Goal: Task Accomplishment & Management: Manage account settings

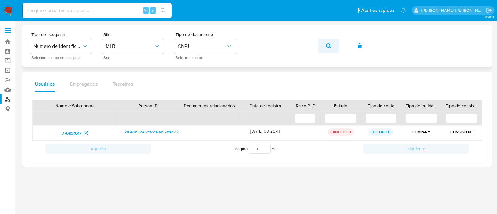
click at [328, 46] on icon "button" at bounding box center [328, 46] width 5 height 5
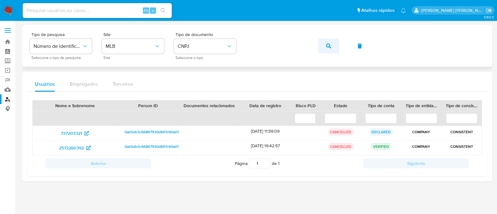
click at [319, 44] on button "button" at bounding box center [328, 46] width 21 height 15
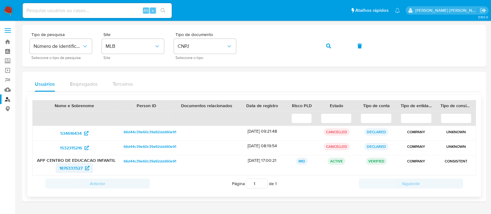
click at [79, 163] on span "1876333527" at bounding box center [70, 168] width 23 height 10
click at [386, 41] on div "Tipo de pesquisa Número de identificação Selecione o tipo de pesquisa Site MLB …" at bounding box center [254, 45] width 449 height 27
click at [82, 169] on span "1876333527" at bounding box center [70, 168] width 23 height 10
click at [325, 44] on button "button" at bounding box center [328, 46] width 21 height 15
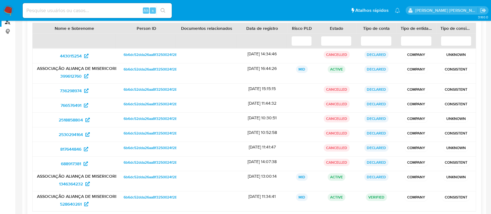
scroll to position [131, 0]
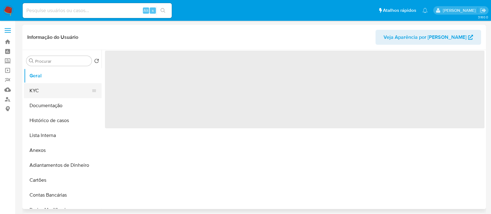
click at [53, 92] on button "KYC" at bounding box center [60, 90] width 73 height 15
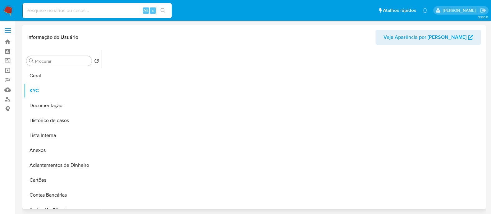
select select "10"
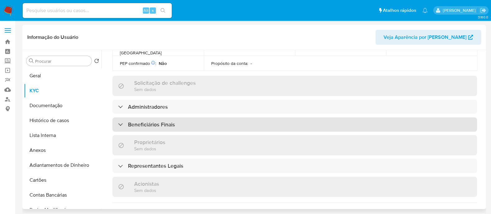
scroll to position [272, 0]
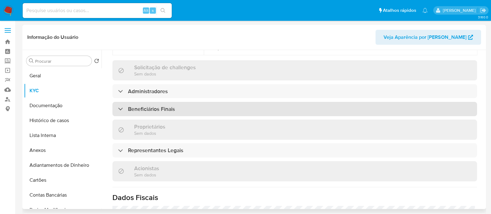
click at [215, 102] on div "Beneficiários Finais" at bounding box center [295, 109] width 365 height 14
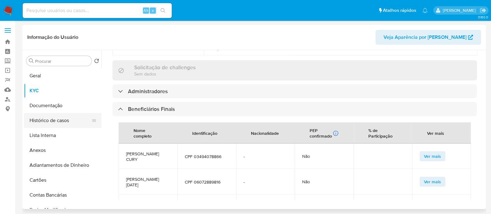
click at [47, 122] on button "Histórico de casos" at bounding box center [60, 120] width 73 height 15
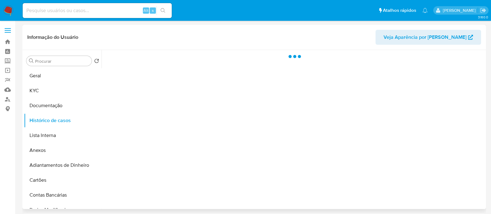
scroll to position [0, 0]
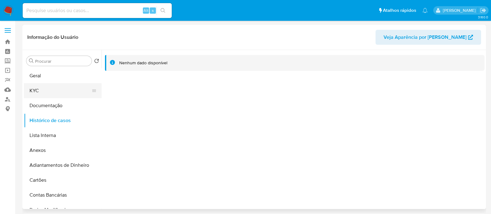
click at [58, 88] on button "KYC" at bounding box center [60, 90] width 73 height 15
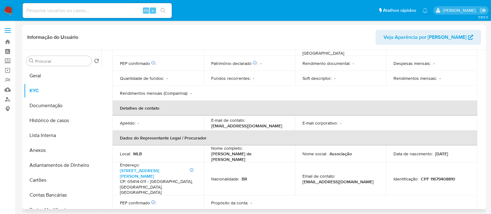
scroll to position [274, 0]
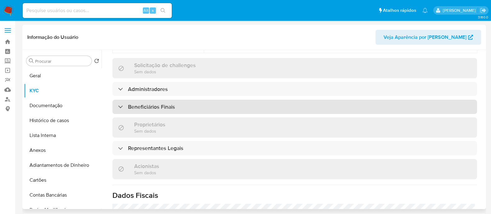
click at [187, 100] on div "Beneficiários Finais" at bounding box center [295, 107] width 365 height 14
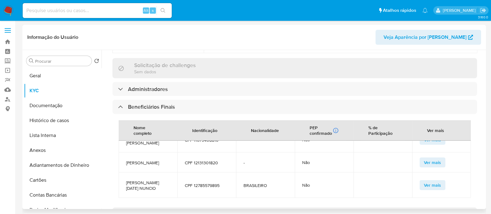
scroll to position [87, 0]
click at [127, 160] on span "CARLA CRISTINA TIAGO RODRIGUES FREITAS" at bounding box center [148, 163] width 44 height 6
copy span "CARLA CRISTINA TIAGO RODRIGUES FREITAS"
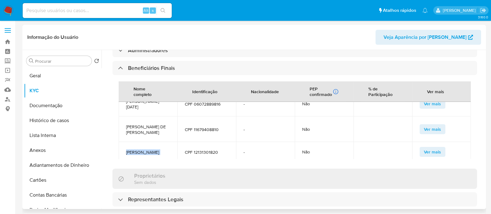
scroll to position [48, 0]
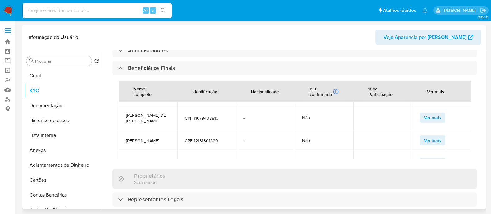
click at [139, 113] on span "RENATA PORTELA DE FILIPPO RUAS" at bounding box center [148, 118] width 44 height 11
copy span "RENATA PORTELA DE FILIPPO RUAS"
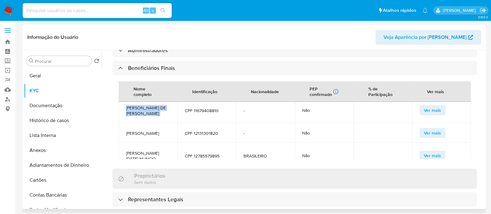
scroll to position [87, 0]
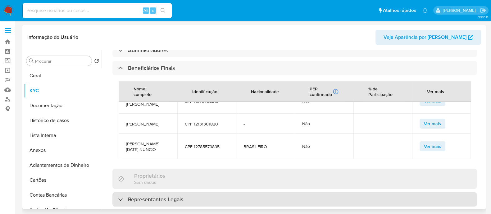
click at [215, 192] on div "Representantes Legais" at bounding box center [295, 199] width 365 height 14
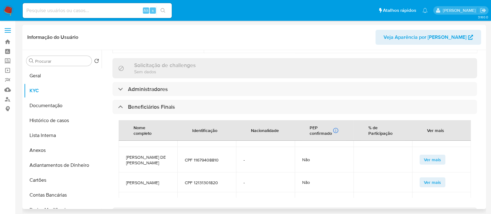
scroll to position [10, 0]
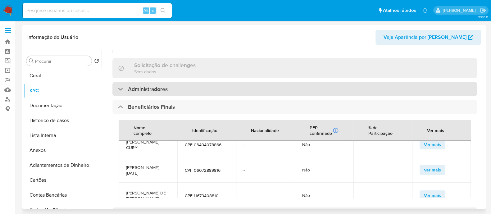
click at [191, 82] on div "Administradores" at bounding box center [295, 89] width 365 height 14
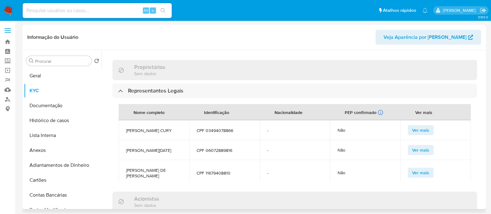
scroll to position [468, 0]
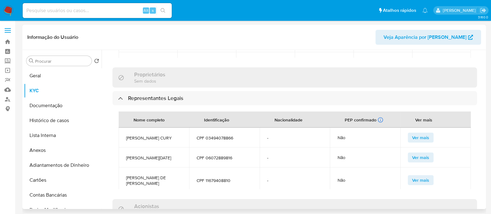
click at [155, 155] on span "MARIA LUCIA NASCIMENTO VIDIGAL" at bounding box center [154, 158] width 56 height 6
copy span "MARIA LUCIA NASCIMENTO VIDIGAL"
click at [147, 135] on span "ANA LIA PEROZA RAVAGNANI CURY" at bounding box center [154, 138] width 56 height 6
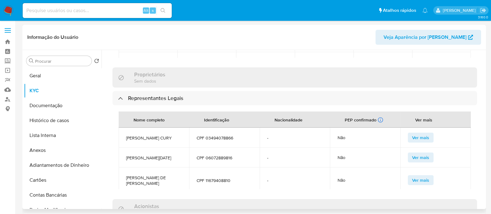
click at [147, 135] on span "ANA LIA PEROZA RAVAGNANI CURY" at bounding box center [154, 138] width 56 height 6
copy span "ANA LIA PEROZA RAVAGNANI CURY"
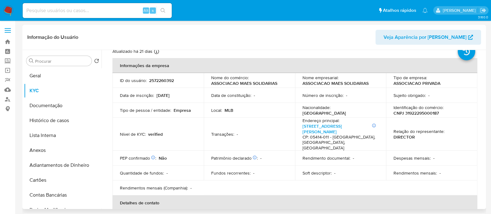
scroll to position [39, 0]
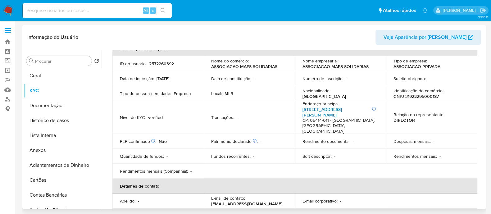
click at [342, 109] on link "Rua Cônego Eugênio Leite 587, Pinheiros" at bounding box center [322, 112] width 39 height 12
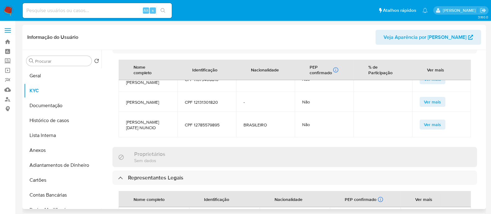
scroll to position [87, 0]
click at [206, 99] on span "CPF 12131301820" at bounding box center [207, 102] width 44 height 6
drag, startPoint x: 206, startPoint y: 77, endPoint x: 203, endPoint y: 79, distance: 4.1
click at [203, 99] on span "CPF 12131301820" at bounding box center [207, 102] width 44 height 6
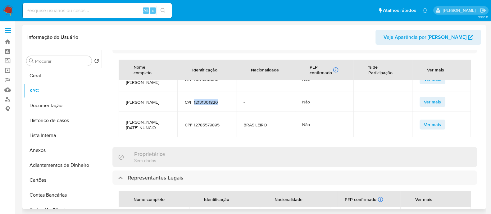
click at [203, 99] on span "CPF 12131301820" at bounding box center [207, 102] width 44 height 6
copy span "12131301820"
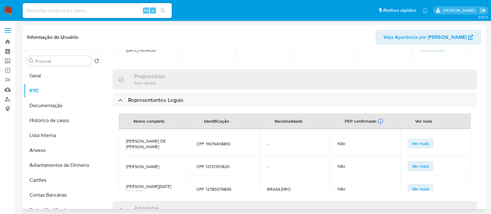
scroll to position [27, 0]
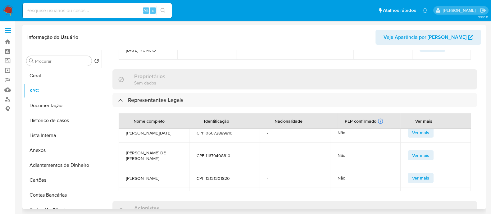
click at [221, 156] on span "CPF 11679408810" at bounding box center [225, 156] width 56 height 6
copy span "11679408810"
click at [220, 130] on span "CPF 06072889816" at bounding box center [225, 133] width 56 height 6
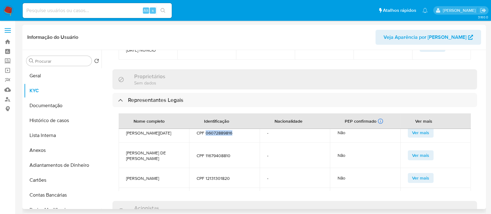
copy span "06072889816"
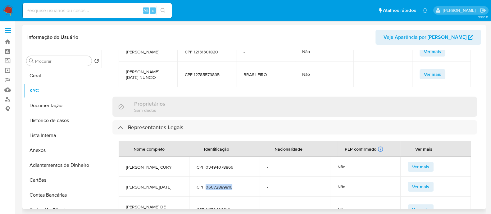
scroll to position [427, 0]
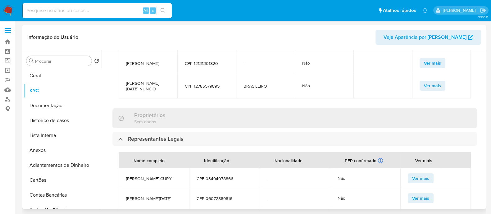
click at [214, 176] on span "CPF 03494078866" at bounding box center [225, 179] width 56 height 6
copy span "03494078866"
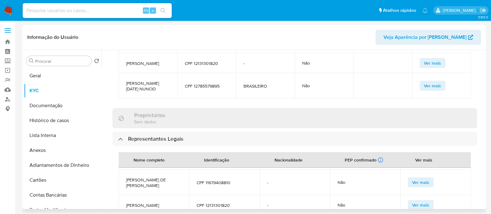
scroll to position [340, 0]
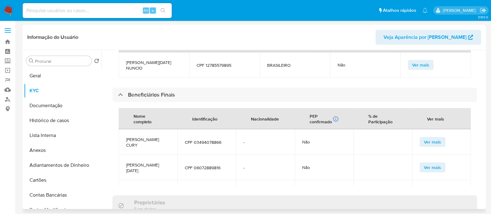
click at [134, 137] on span "ANA LIA PEROZA RAVAGNANI CURY" at bounding box center [148, 142] width 44 height 11
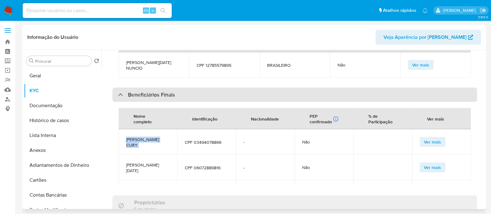
copy span "ANA LIA PEROZA RAVAGNANI CURY"
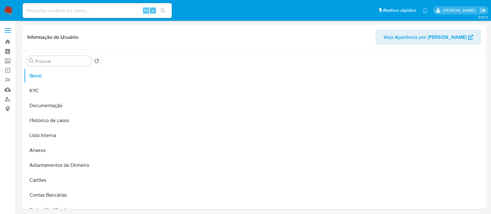
select select "10"
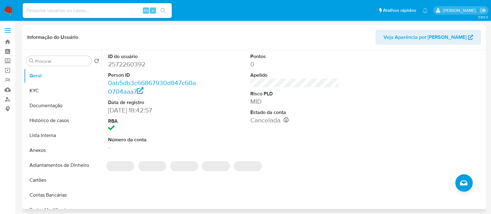
click at [342, 133] on div "ID do usuário 2572260392 Person ID 0ab5db3c66867930d847c60a0704aaa7 Data de reg…" at bounding box center [295, 102] width 380 height 105
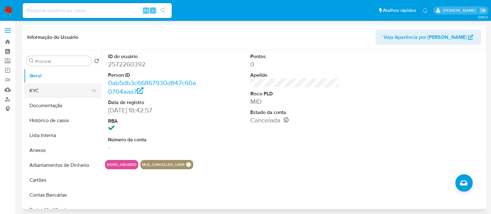
click at [67, 95] on button "KYC" at bounding box center [60, 90] width 73 height 15
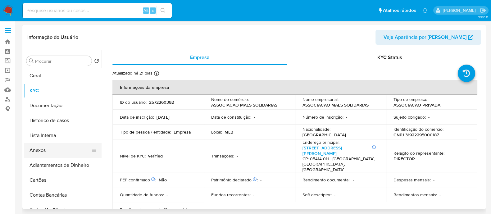
click at [53, 150] on button "Anexos" at bounding box center [60, 150] width 73 height 15
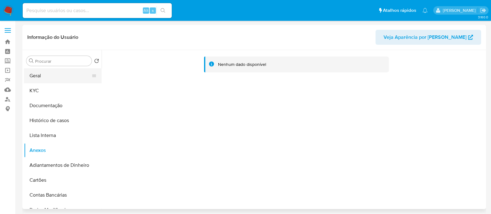
click at [51, 77] on button "Geral" at bounding box center [60, 75] width 73 height 15
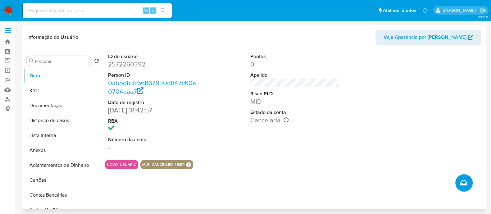
click at [465, 184] on icon "Criar caso manual" at bounding box center [463, 182] width 7 height 7
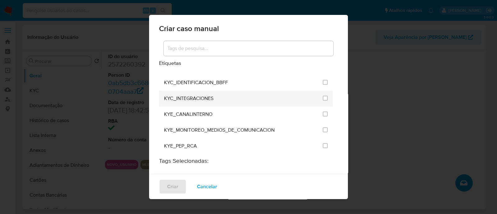
scroll to position [505, 0]
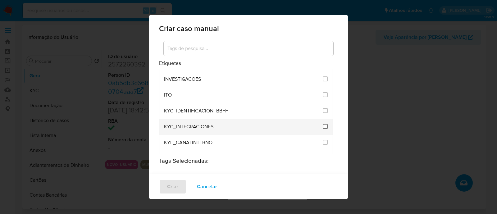
click at [323, 124] on input "2093" at bounding box center [325, 126] width 5 height 5
checkbox input "true"
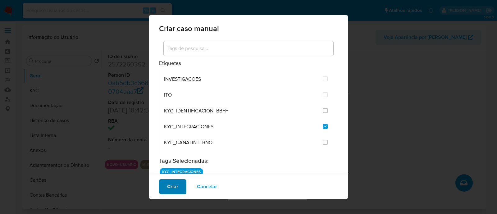
click at [178, 189] on button "Criar" at bounding box center [172, 186] width 27 height 15
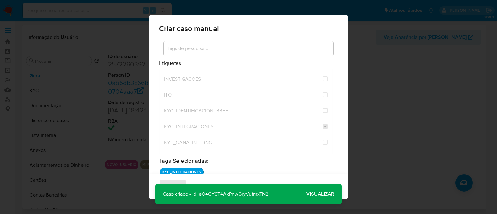
click at [328, 194] on span "Visualizar" at bounding box center [320, 194] width 28 height 0
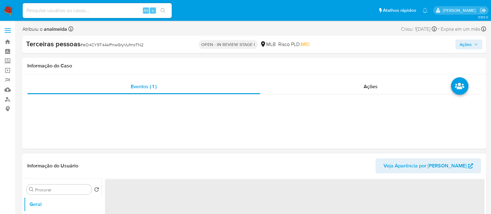
select select "10"
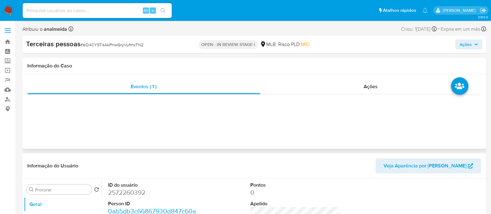
click at [320, 113] on div "Eventos ( 1 ) Ações" at bounding box center [254, 111] width 464 height 75
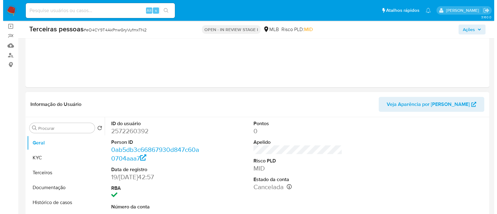
scroll to position [117, 0]
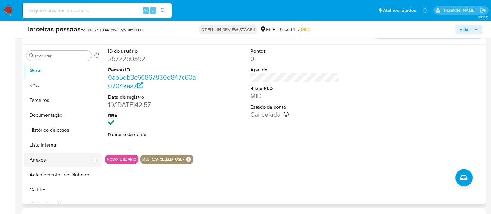
click at [56, 156] on button "Anexos" at bounding box center [60, 160] width 73 height 15
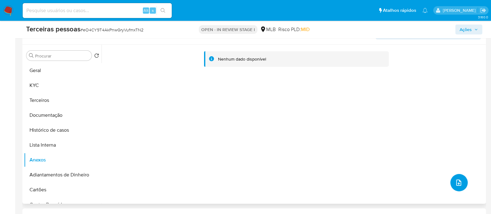
click at [460, 184] on span "upload-file" at bounding box center [458, 182] width 7 height 7
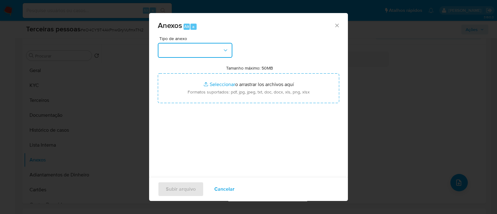
click at [170, 51] on button "button" at bounding box center [195, 50] width 75 height 15
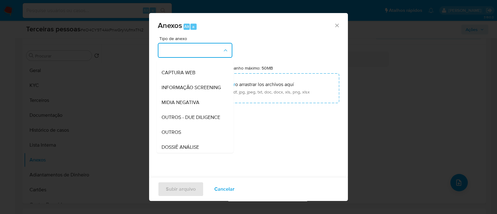
scroll to position [77, 0]
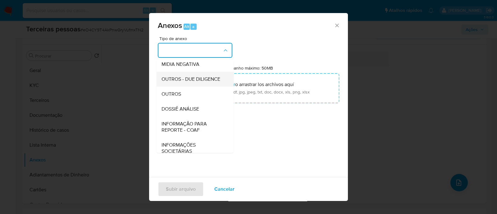
click at [214, 82] on span "OUTROS - DUE DILIGENCE" at bounding box center [191, 79] width 59 height 6
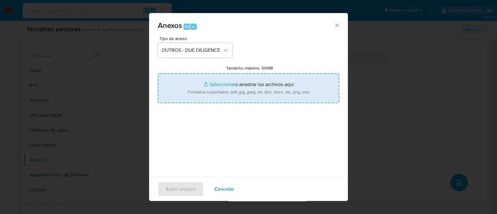
click at [264, 81] on input "Tamanho máximo: 50MB Seleccionar archivos" at bounding box center [248, 88] width 181 height 30
type input "C:\fakepath\Matriz de Risco - ASSOCIACAO MAES SOLIDARIAS.pdf"
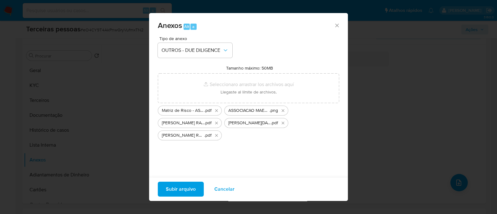
click at [185, 185] on span "Subir arquivo" at bounding box center [181, 189] width 30 height 14
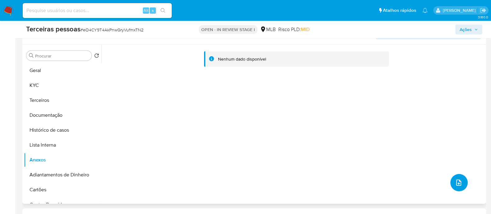
click at [458, 182] on icon "upload-file" at bounding box center [458, 182] width 7 height 7
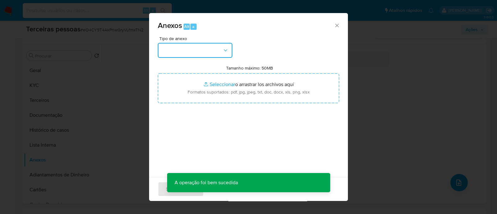
click at [191, 52] on button "button" at bounding box center [195, 50] width 75 height 15
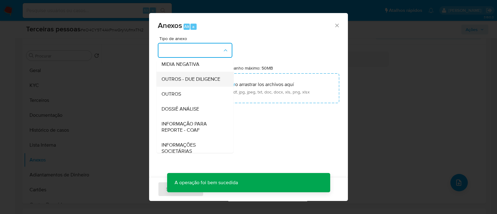
click at [188, 82] on span "OUTROS - DUE DILIGENCE" at bounding box center [191, 79] width 59 height 6
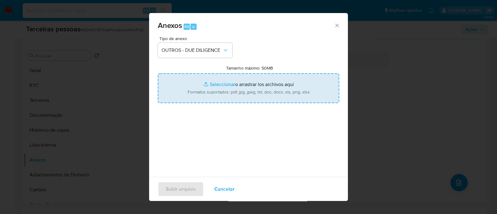
click at [224, 88] on input "Tamanho máximo: 50MB Seleccionar archivos" at bounding box center [248, 88] width 181 height 30
type input "C:\fakepath\DANIELLA SUPLICY ROLIM softon.pdf"
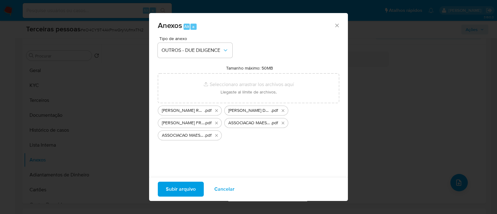
click at [183, 187] on span "Subir arquivo" at bounding box center [181, 189] width 30 height 14
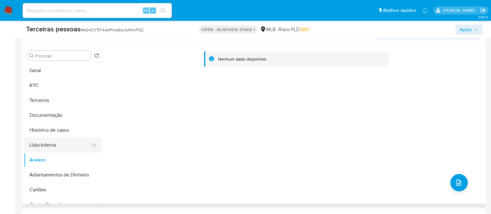
click at [60, 138] on button "Lista Interna" at bounding box center [60, 145] width 73 height 15
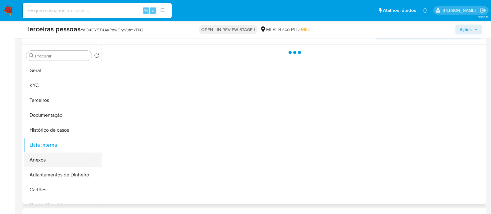
click at [57, 161] on button "Anexos" at bounding box center [60, 160] width 73 height 15
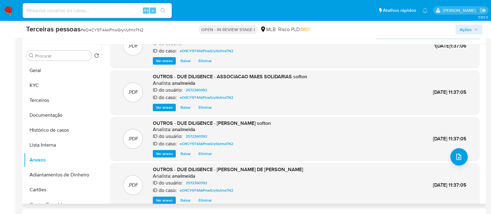
scroll to position [52, 0]
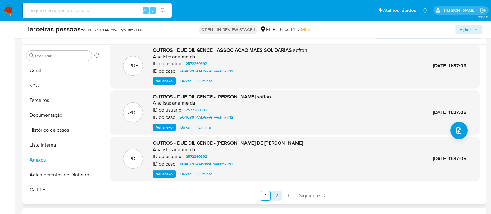
click at [277, 195] on link "2" at bounding box center [277, 196] width 10 height 10
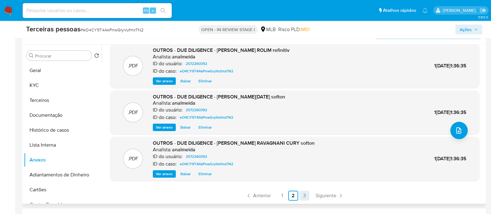
click at [306, 193] on link "3" at bounding box center [305, 196] width 10 height 10
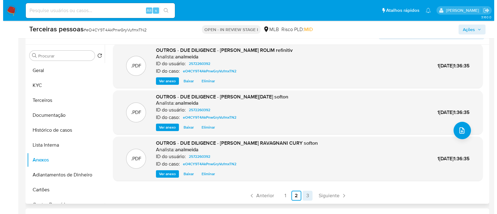
scroll to position [0, 0]
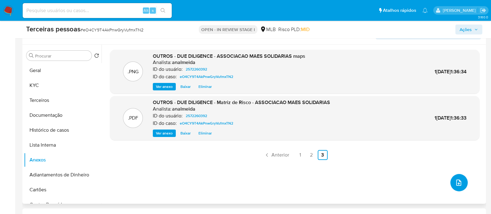
click at [455, 181] on icon "upload-file" at bounding box center [458, 182] width 7 height 7
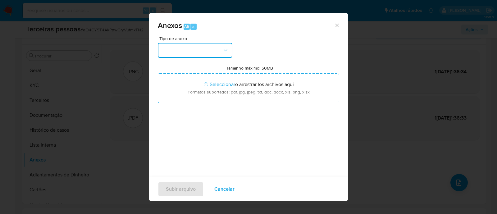
click at [170, 49] on button "button" at bounding box center [195, 50] width 75 height 15
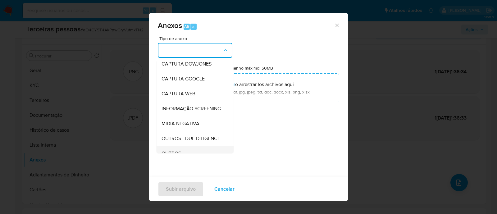
scroll to position [77, 0]
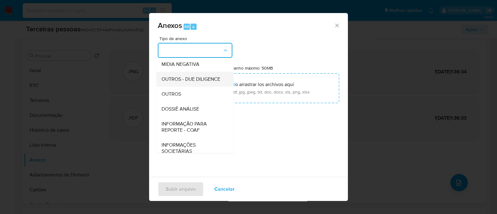
click at [188, 82] on span "OUTROS - DUE DILIGENCE" at bounding box center [191, 79] width 59 height 6
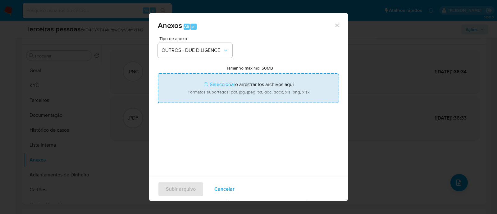
click at [232, 90] on input "Tamanho máximo: 50MB Seleccionar archivos" at bounding box center [248, 88] width 181 height 30
type input "C:\fakepath\ATA ELEIÇÃO DIRETORIA - José Carlos Imbriani.pdf"
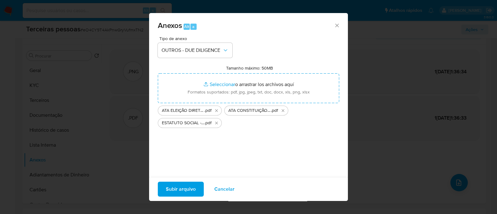
click at [185, 193] on span "Subir arquivo" at bounding box center [181, 189] width 30 height 14
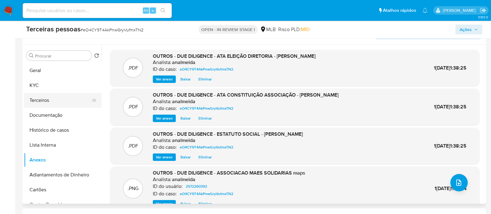
click at [46, 102] on button "Terceiros" at bounding box center [60, 100] width 73 height 15
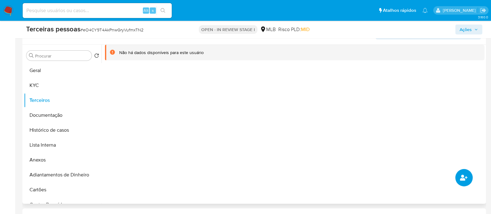
click at [470, 176] on button "common.add_complementary_information" at bounding box center [464, 177] width 17 height 17
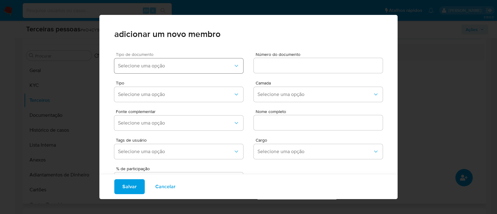
click at [205, 64] on span "Selecione uma opção" at bounding box center [175, 66] width 115 height 6
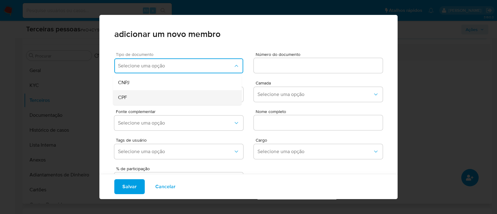
click at [152, 91] on div "CPF" at bounding box center [165, 97] width 95 height 15
click at [269, 65] on input at bounding box center [318, 66] width 129 height 8
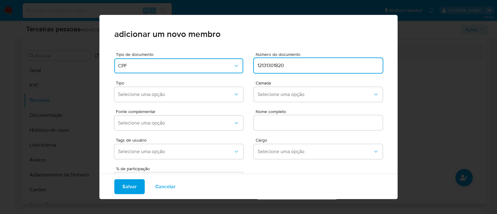
type input "12131301820"
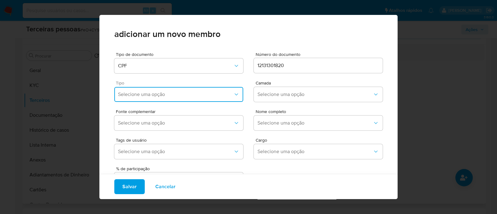
click at [214, 97] on span "Selecione uma opção" at bounding box center [175, 94] width 115 height 6
click at [169, 151] on div "Representantes" at bounding box center [165, 156] width 95 height 15
click at [277, 92] on span "Selecione uma opção" at bounding box center [315, 94] width 115 height 6
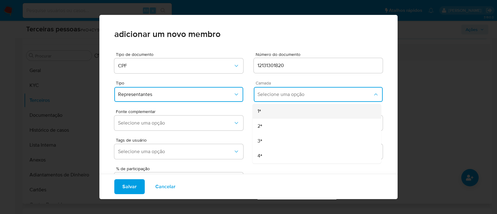
click at [271, 109] on div "1ª" at bounding box center [305, 111] width 95 height 15
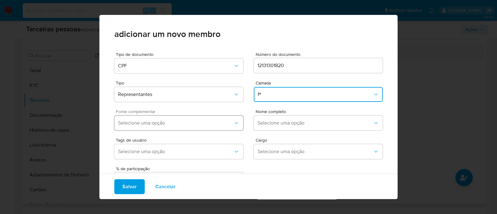
click at [187, 123] on span "Selecione uma opção" at bounding box center [175, 123] width 115 height 6
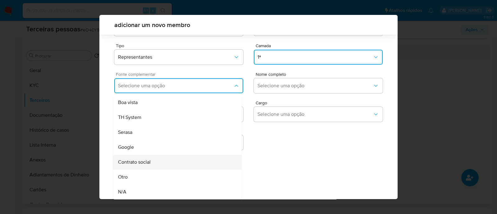
click at [156, 162] on div "Contrato social" at bounding box center [165, 162] width 95 height 15
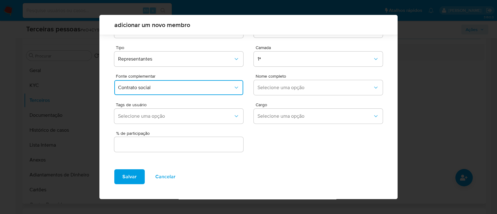
scroll to position [23, 0]
click at [308, 85] on span "Selecione uma opção" at bounding box center [315, 88] width 115 height 6
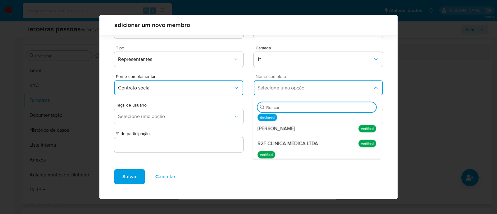
scroll to position [77, 0]
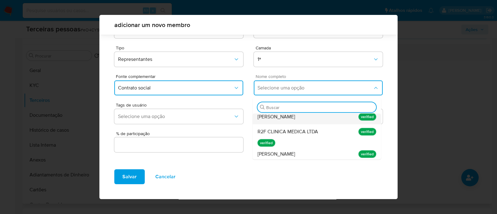
click at [295, 119] on span "Carla Cristina Tiago Rodrigues Freitas" at bounding box center [277, 117] width 38 height 6
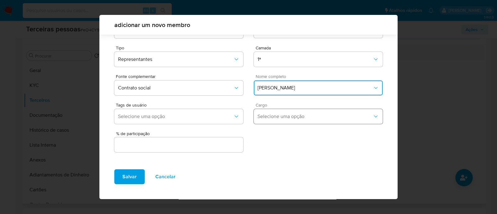
drag, startPoint x: 277, startPoint y: 110, endPoint x: 280, endPoint y: 116, distance: 6.4
click at [278, 110] on button "Selecione uma opção" at bounding box center [318, 116] width 129 height 15
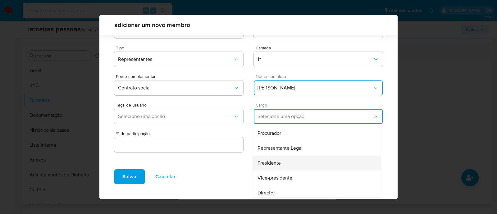
click at [292, 167] on div "Presidente" at bounding box center [305, 163] width 95 height 15
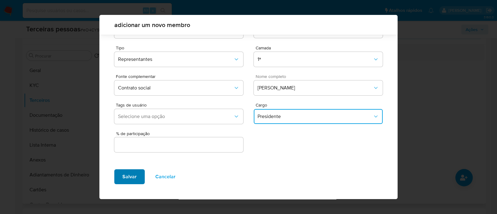
click at [124, 184] on span "Salvar" at bounding box center [129, 177] width 14 height 14
click at [186, 140] on div at bounding box center [178, 144] width 129 height 15
click at [190, 140] on div at bounding box center [178, 144] width 129 height 15
click at [189, 144] on input "text" at bounding box center [178, 145] width 129 height 8
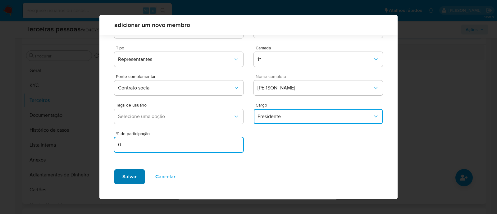
type input "0"
click at [138, 175] on button "Salvar" at bounding box center [129, 176] width 30 height 15
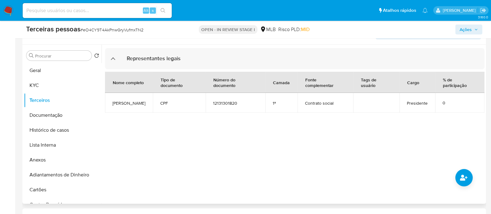
click at [198, 202] on div at bounding box center [293, 124] width 383 height 159
click at [464, 176] on icon "common.add_complementary_information" at bounding box center [463, 178] width 7 height 6
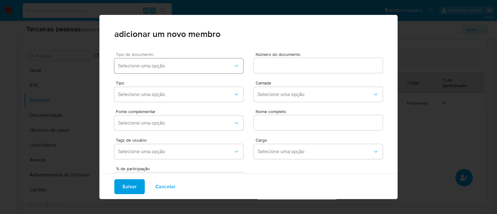
click at [203, 65] on span "Selecione uma opção" at bounding box center [175, 66] width 115 height 6
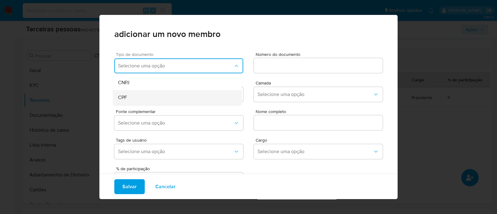
click at [167, 98] on div "CPF" at bounding box center [165, 97] width 95 height 15
click at [267, 57] on span "Número do documento" at bounding box center [320, 54] width 129 height 5
click at [267, 62] on input at bounding box center [318, 66] width 129 height 8
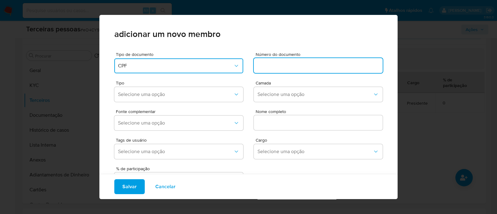
click at [267, 72] on div at bounding box center [318, 65] width 129 height 15
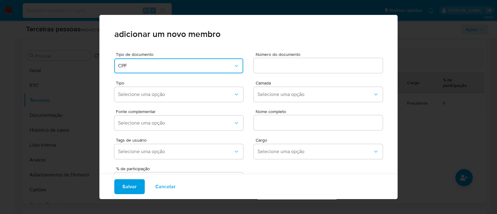
click at [263, 66] on input at bounding box center [318, 66] width 129 height 8
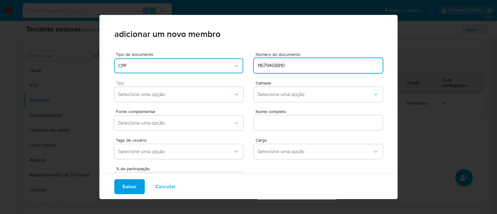
type input "11679408810"
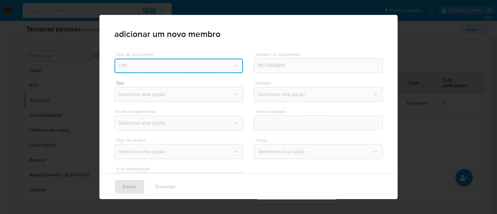
click at [205, 89] on div "Tipo de documento CPF Número do documento 11679408810 Tipo Selecione uma opção …" at bounding box center [248, 117] width 269 height 141
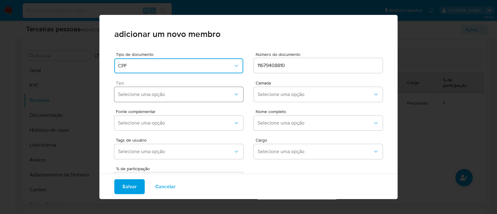
click at [218, 101] on button "Selecione uma opção" at bounding box center [178, 94] width 129 height 15
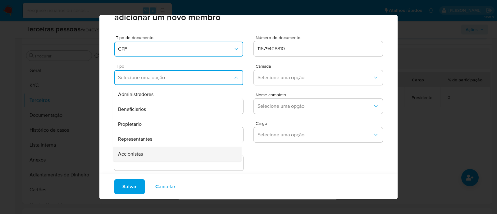
scroll to position [25, 0]
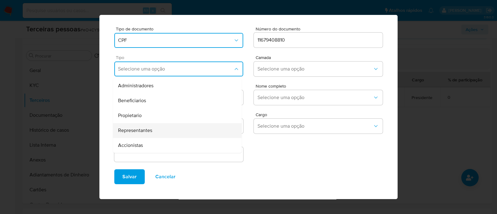
click at [177, 132] on div "Representantes" at bounding box center [165, 130] width 95 height 15
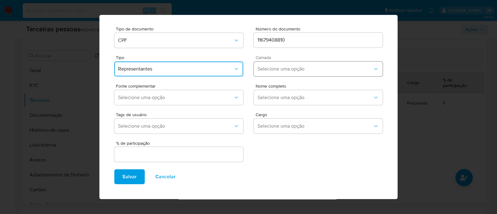
click at [266, 66] on span "Selecione uma opção" at bounding box center [315, 69] width 115 height 6
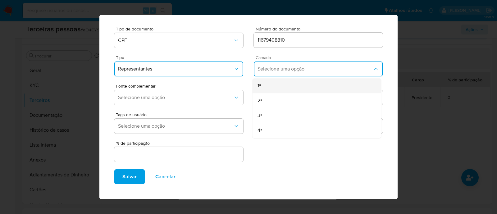
click at [280, 86] on div "1ª" at bounding box center [305, 85] width 95 height 15
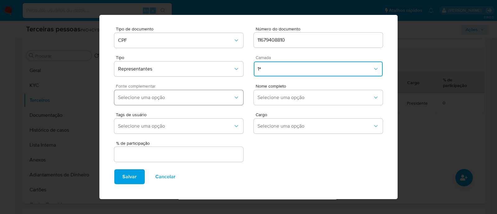
click at [210, 99] on span "Selecione uma opção" at bounding box center [175, 97] width 115 height 6
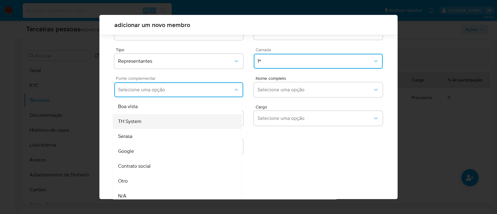
scroll to position [25, 0]
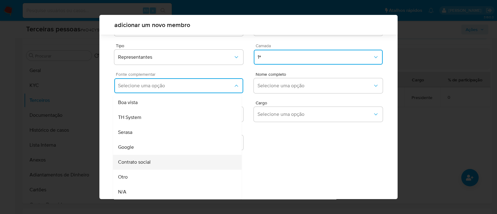
click at [161, 161] on div "Contrato social" at bounding box center [165, 162] width 95 height 15
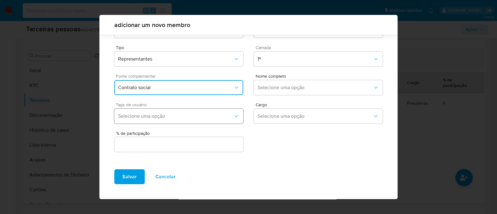
scroll to position [23, 0]
click at [262, 92] on button "Selecione uma opção" at bounding box center [318, 87] width 129 height 15
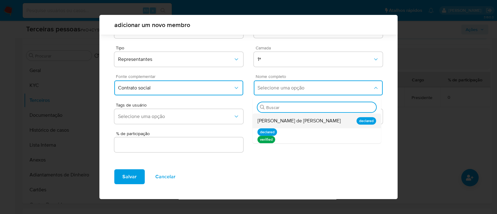
click at [311, 128] on li "declared" at bounding box center [317, 131] width 129 height 7
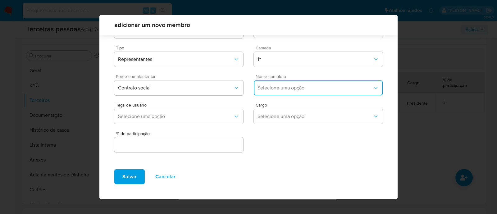
click at [295, 87] on span "Selecione uma opção" at bounding box center [315, 88] width 115 height 6
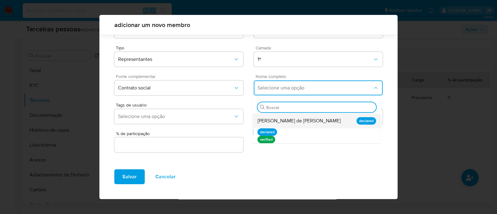
click at [286, 117] on div "Renata Portela de Filippo Ruas" at bounding box center [305, 120] width 95 height 15
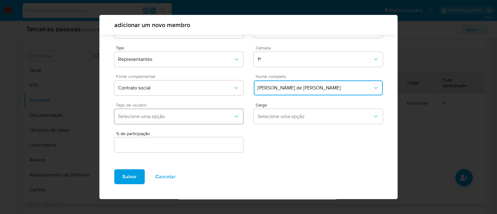
click at [205, 116] on span "Selecione uma opção" at bounding box center [175, 116] width 115 height 6
drag, startPoint x: 322, startPoint y: 147, endPoint x: 303, endPoint y: 126, distance: 28.0
click at [322, 147] on div "% de participação" at bounding box center [248, 139] width 269 height 27
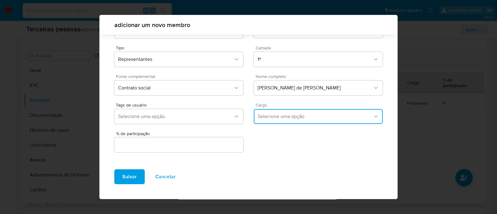
click at [300, 119] on span "Selecione uma opção" at bounding box center [315, 116] width 115 height 6
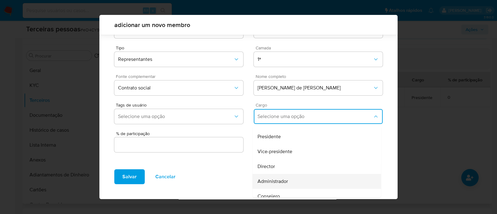
scroll to position [39, 0]
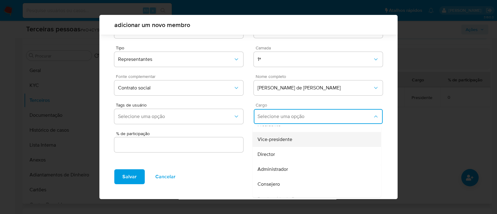
click at [282, 144] on div "Vice-presidente" at bounding box center [305, 139] width 95 height 15
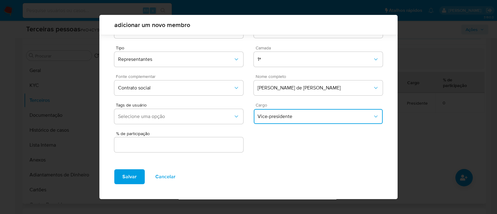
click at [216, 143] on input "text" at bounding box center [178, 145] width 129 height 8
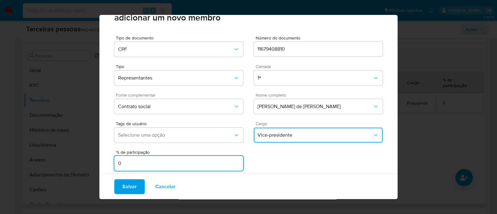
scroll to position [25, 0]
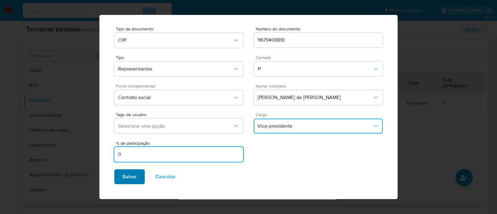
type input "0"
click at [127, 175] on span "Salvar" at bounding box center [129, 177] width 14 height 14
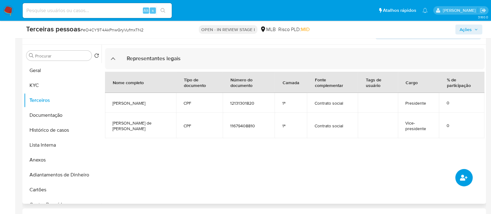
click at [463, 173] on button "common.add_complementary_information" at bounding box center [464, 177] width 17 height 17
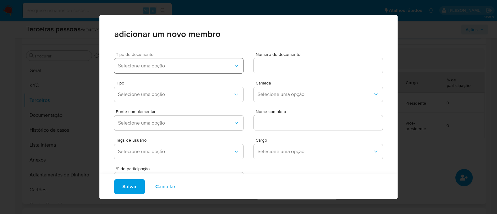
click at [180, 66] on span "Selecione uma opção" at bounding box center [175, 66] width 115 height 6
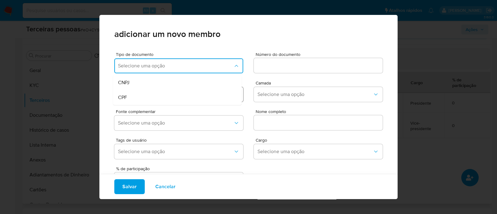
click at [152, 94] on div "CPF" at bounding box center [165, 97] width 95 height 15
click at [265, 61] on div at bounding box center [318, 65] width 129 height 15
drag, startPoint x: 275, startPoint y: 67, endPoint x: 256, endPoint y: 84, distance: 24.9
click at [275, 67] on input at bounding box center [318, 66] width 129 height 8
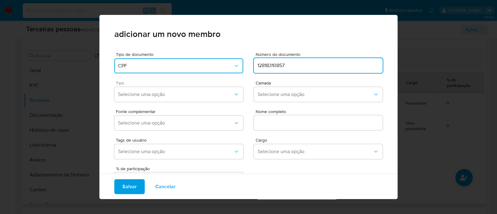
type input "12818310857"
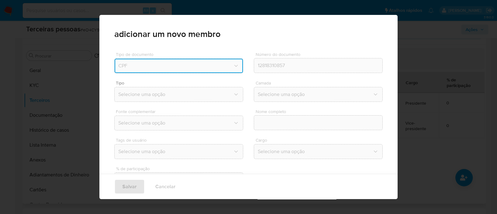
click at [216, 104] on div "Tipo Selecione uma opção" at bounding box center [178, 93] width 129 height 24
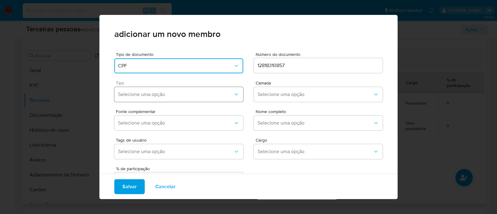
drag, startPoint x: 193, startPoint y: 95, endPoint x: 192, endPoint y: 101, distance: 5.5
click at [193, 95] on span "Selecione uma opção" at bounding box center [175, 94] width 115 height 6
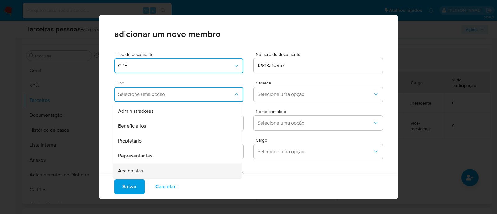
click at [151, 169] on div "Accionistas" at bounding box center [165, 170] width 95 height 15
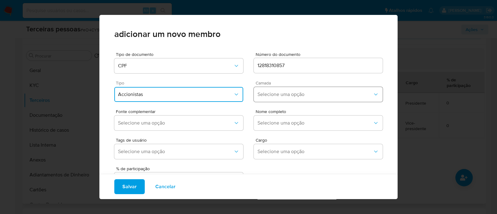
click at [290, 87] on button "Selecione uma opção" at bounding box center [318, 94] width 129 height 15
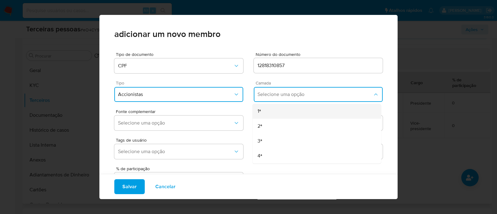
click at [282, 114] on div "1ª" at bounding box center [305, 111] width 95 height 15
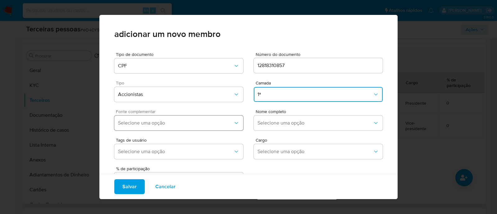
click at [194, 127] on button "Selecione uma opção" at bounding box center [178, 123] width 129 height 15
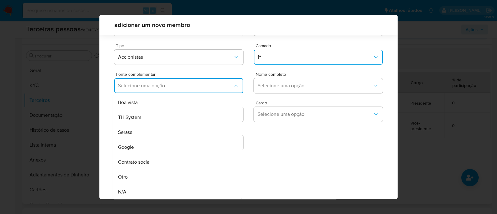
click at [171, 162] on div "Contrato social" at bounding box center [165, 162] width 95 height 15
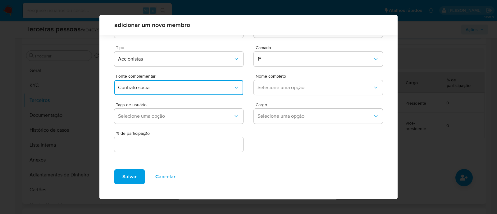
scroll to position [23, 0]
click at [274, 83] on button "Selecione uma opção" at bounding box center [318, 87] width 129 height 15
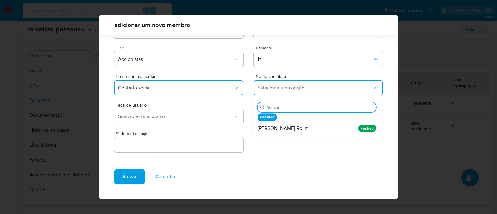
click at [291, 133] on div "Daniella Suplicy Rolim" at bounding box center [305, 128] width 95 height 15
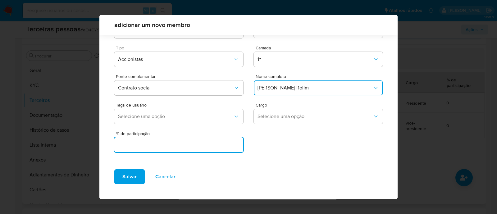
click at [192, 147] on input "text" at bounding box center [178, 145] width 129 height 8
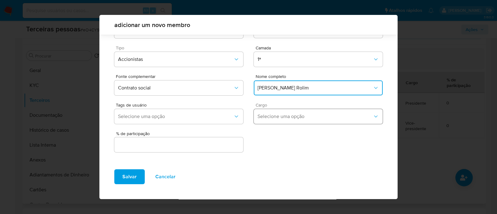
click at [287, 115] on span "Selecione uma opção" at bounding box center [315, 116] width 115 height 6
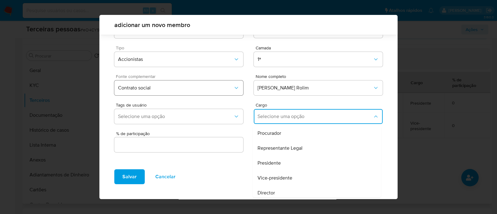
click at [158, 88] on span "Contrato social" at bounding box center [175, 88] width 115 height 6
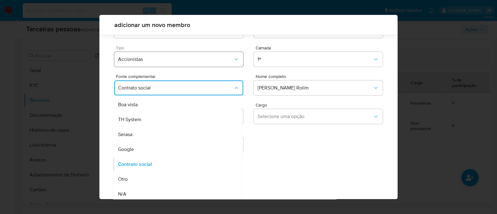
click at [177, 60] on span "Accionistas" at bounding box center [175, 59] width 115 height 6
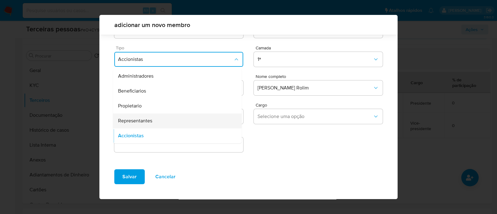
click at [154, 117] on div "Representantes" at bounding box center [165, 120] width 95 height 15
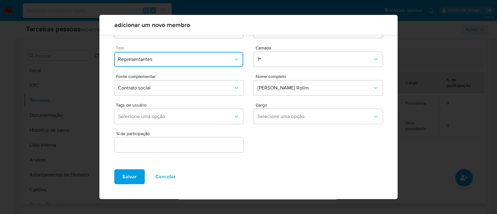
click at [307, 154] on div "Tipo de documento CPF Número do documento 12818310857 Tipo Representantes Camad…" at bounding box center [248, 88] width 298 height 153
click at [214, 147] on input "text" at bounding box center [178, 145] width 129 height 8
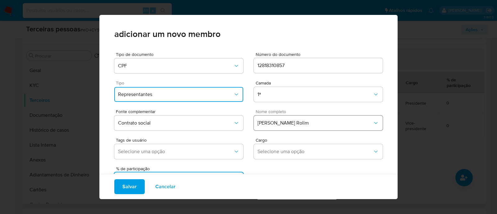
scroll to position [25, 0]
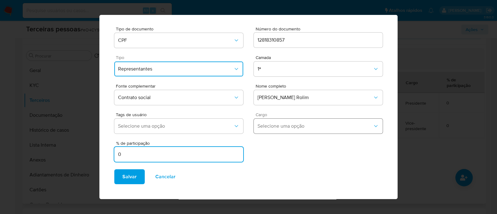
type input "0"
click at [331, 133] on button "Selecione uma opção" at bounding box center [318, 126] width 129 height 15
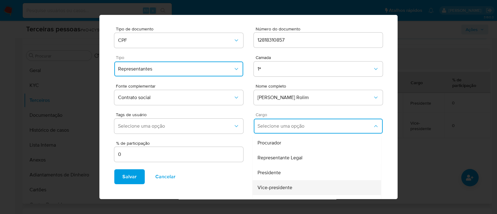
click at [302, 184] on div "Vice-presidente" at bounding box center [305, 187] width 95 height 15
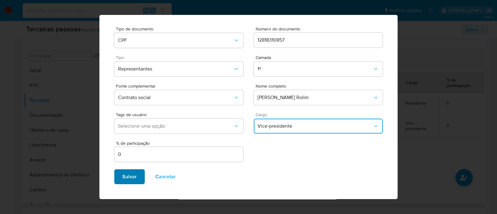
click at [117, 176] on button "Salvar" at bounding box center [129, 176] width 30 height 15
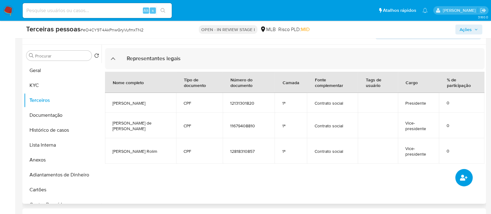
click at [464, 182] on button "common.add_complementary_information" at bounding box center [464, 177] width 17 height 17
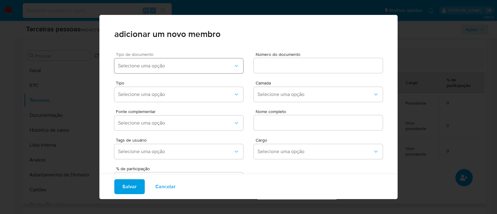
click at [180, 66] on span "Selecione uma opção" at bounding box center [175, 66] width 115 height 6
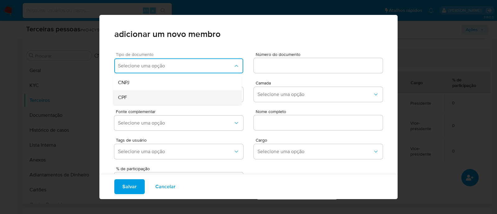
click at [153, 96] on div "CPF" at bounding box center [165, 97] width 95 height 15
click at [269, 67] on input at bounding box center [318, 66] width 129 height 8
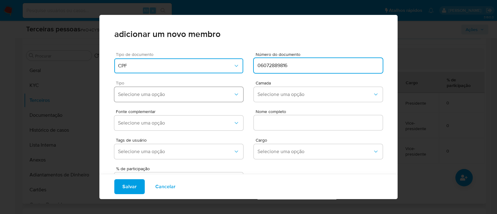
type input "06072889816"
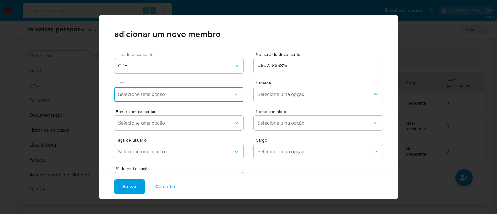
click at [169, 99] on button "Selecione uma opção" at bounding box center [178, 94] width 129 height 15
click at [158, 174] on div "Accionistas" at bounding box center [165, 170] width 95 height 15
click at [287, 92] on span "Selecione uma opção" at bounding box center [315, 94] width 115 height 6
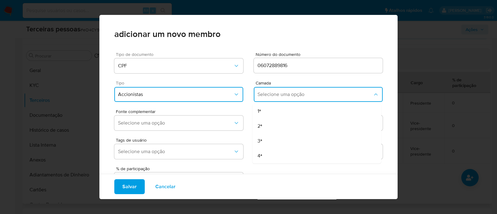
drag, startPoint x: 284, startPoint y: 114, endPoint x: 250, endPoint y: 122, distance: 34.9
click at [284, 114] on div "1ª" at bounding box center [305, 111] width 95 height 15
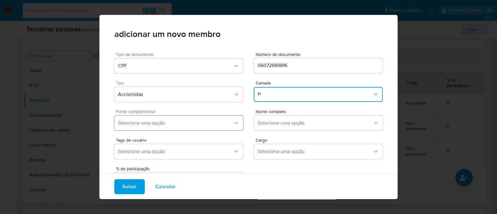
click at [196, 130] on button "Selecione uma opção" at bounding box center [178, 123] width 129 height 15
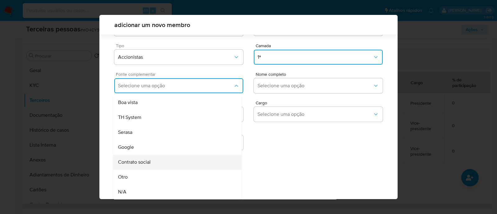
click at [172, 159] on div "Contrato social" at bounding box center [165, 162] width 95 height 15
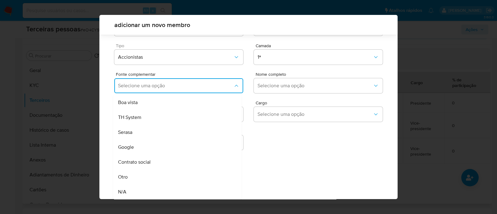
scroll to position [23, 0]
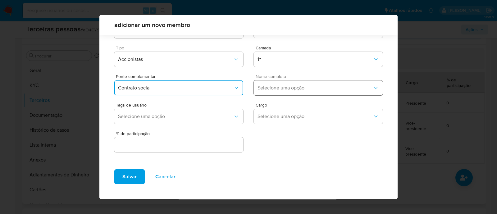
click at [275, 85] on span "Selecione uma opção" at bounding box center [315, 88] width 115 height 6
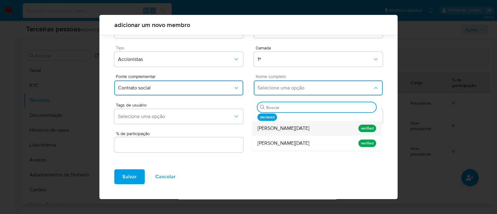
click at [310, 129] on span "Maria Lucia Nascimento Vidigal" at bounding box center [284, 128] width 52 height 6
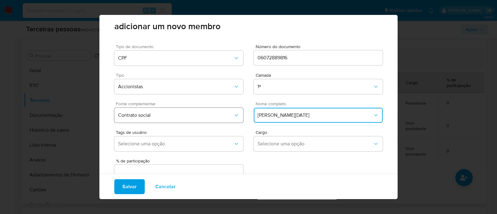
scroll to position [0, 0]
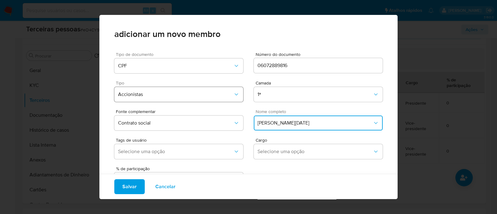
click at [217, 93] on span "Accionistas" at bounding box center [175, 94] width 115 height 6
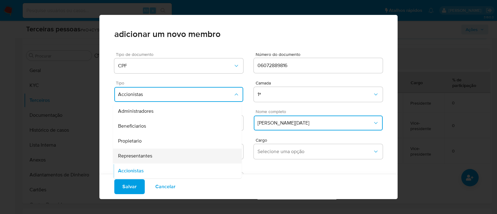
click at [164, 155] on div "Representantes" at bounding box center [165, 156] width 95 height 15
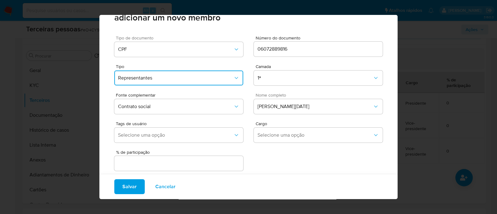
scroll to position [25, 0]
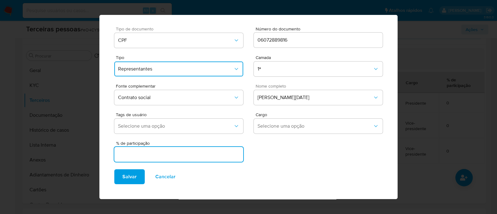
click at [204, 155] on input "text" at bounding box center [178, 154] width 129 height 8
type input "0"
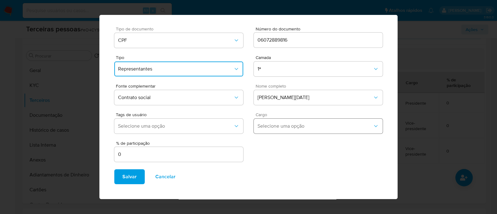
click at [328, 126] on span "Selecione uma opção" at bounding box center [315, 126] width 115 height 6
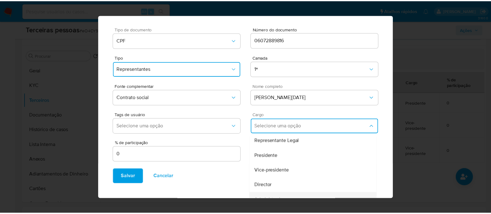
scroll to position [39, 0]
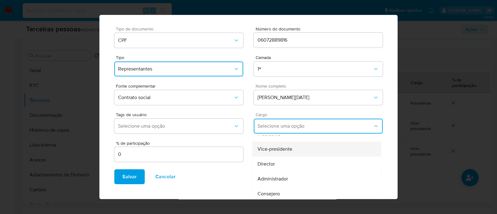
click at [292, 149] on div "Vice-presidente" at bounding box center [305, 149] width 95 height 15
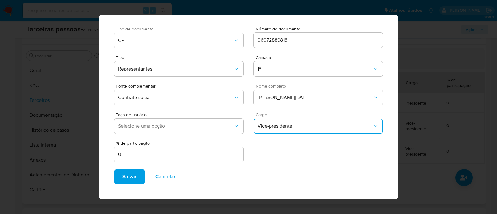
click at [127, 179] on span "Salvar" at bounding box center [129, 177] width 14 height 14
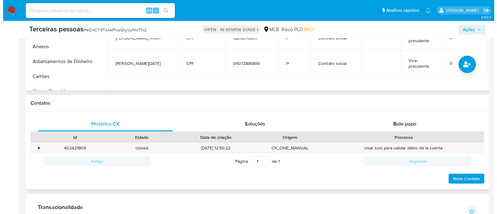
scroll to position [233, 0]
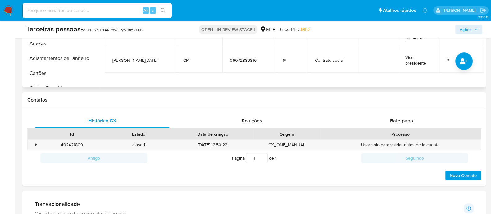
click at [470, 53] on td "0" at bounding box center [461, 59] width 45 height 25
click at [469, 59] on button "common.add_complementary_information" at bounding box center [464, 61] width 17 height 17
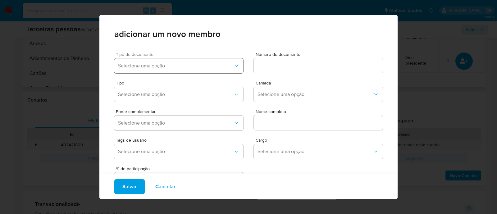
click at [168, 69] on button "Selecione uma opção" at bounding box center [178, 65] width 129 height 15
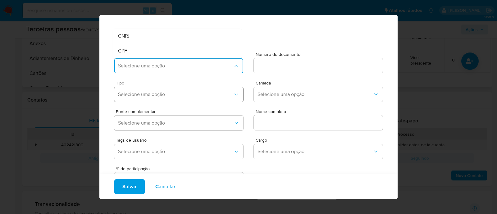
click at [155, 94] on span "Selecione uma opção" at bounding box center [175, 94] width 115 height 6
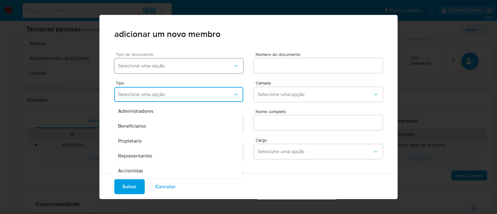
click at [166, 63] on span "Selecione uma opção" at bounding box center [175, 66] width 115 height 6
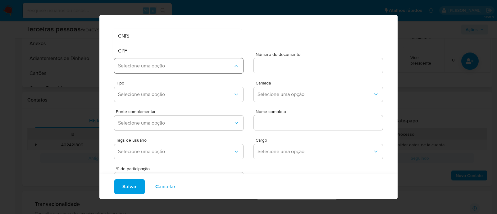
click at [163, 67] on span "Selecione uma opção" at bounding box center [175, 66] width 115 height 6
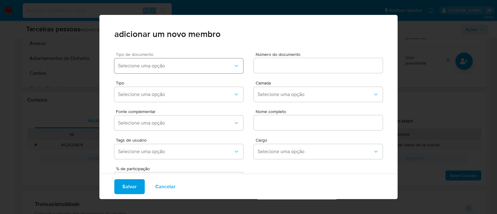
click at [158, 72] on button "Selecione uma opção" at bounding box center [178, 65] width 129 height 15
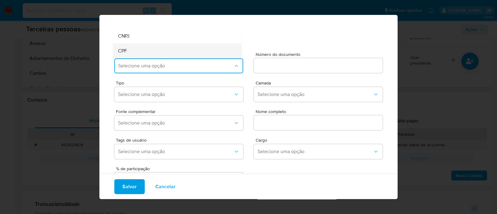
click at [148, 46] on div "CPF" at bounding box center [165, 51] width 95 height 15
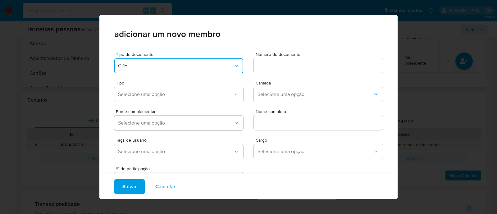
drag, startPoint x: 256, startPoint y: 61, endPoint x: 266, endPoint y: 64, distance: 10.3
click at [257, 61] on div at bounding box center [318, 65] width 129 height 15
click at [268, 65] on input at bounding box center [318, 66] width 129 height 8
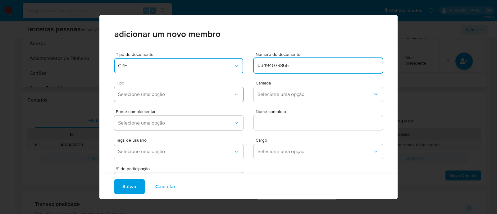
type input "03494078866"
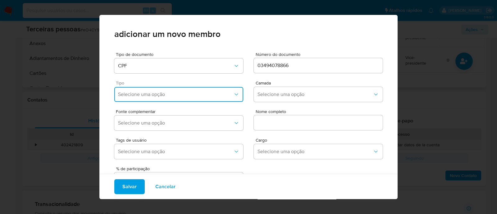
click at [134, 97] on span "Selecione uma opção" at bounding box center [175, 94] width 115 height 6
click at [135, 172] on span "Accionistas" at bounding box center [130, 171] width 25 height 6
click at [275, 94] on span "Selecione uma opção" at bounding box center [315, 94] width 115 height 6
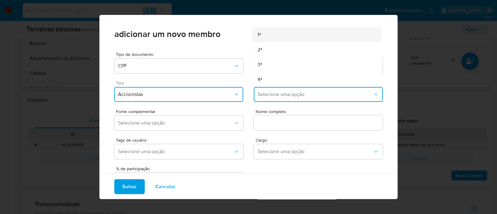
click at [261, 35] on div "1ª" at bounding box center [305, 34] width 95 height 15
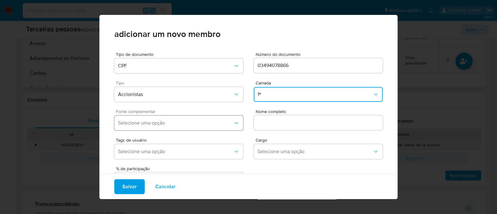
click at [204, 128] on button "Selecione uma opção" at bounding box center [178, 123] width 129 height 15
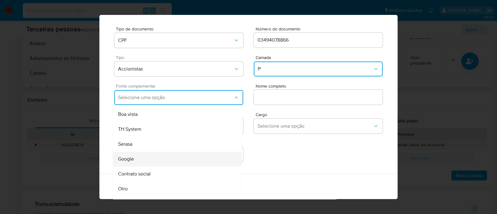
scroll to position [25, 0]
click at [145, 173] on span "Contrato social" at bounding box center [134, 174] width 33 height 6
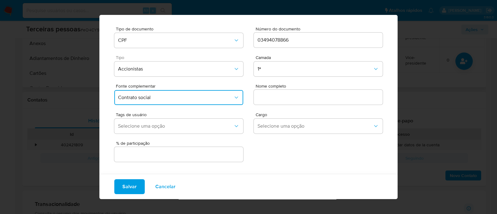
click at [293, 89] on div "Nome completo" at bounding box center [318, 96] width 129 height 24
click at [290, 100] on input "text" at bounding box center [318, 97] width 129 height 8
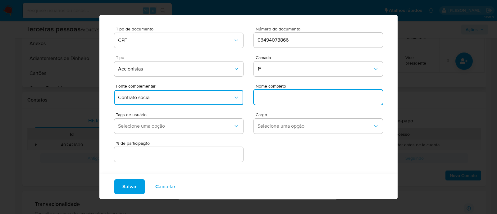
scroll to position [0, 0]
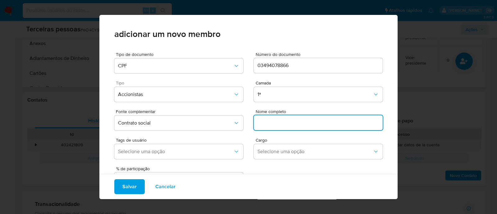
paste input "ANA LIA PEROZA RAVAGNANI CURY"
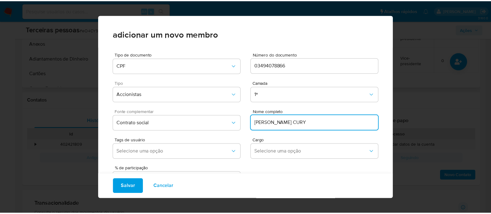
scroll to position [25, 0]
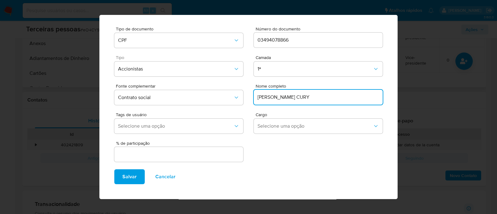
type input "ANA LIA PEROZA RAVAGNANI CURY"
click at [208, 152] on input "text" at bounding box center [178, 154] width 129 height 8
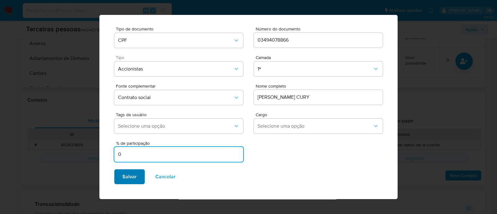
type input "0"
click at [126, 176] on span "Salvar" at bounding box center [129, 177] width 14 height 14
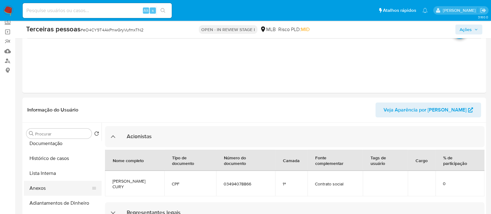
scroll to position [39, 0]
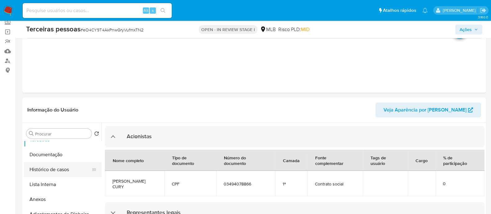
click at [52, 170] on button "Histórico de casos" at bounding box center [60, 169] width 73 height 15
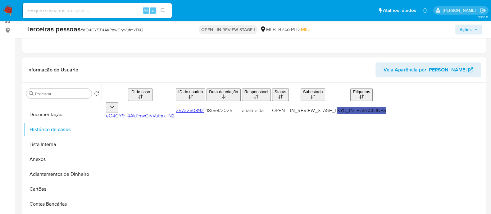
scroll to position [117, 0]
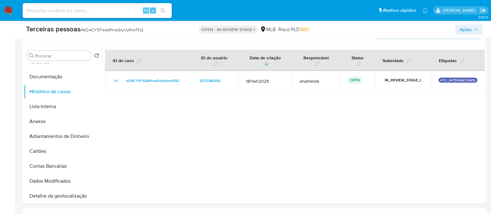
click at [202, 115] on div at bounding box center [293, 124] width 383 height 159
click at [54, 114] on button "Anexos" at bounding box center [60, 121] width 73 height 15
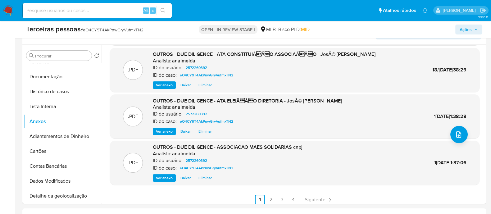
scroll to position [52, 0]
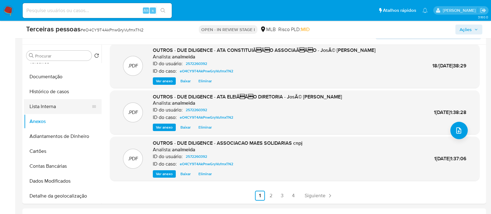
click at [46, 108] on button "Lista Interna" at bounding box center [60, 106] width 73 height 15
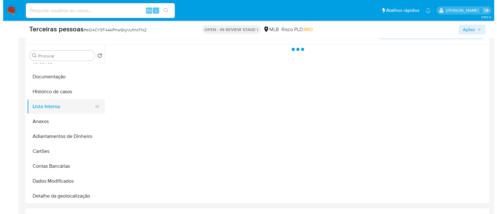
scroll to position [0, 0]
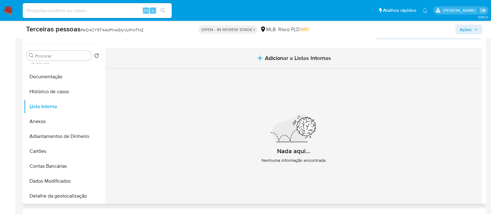
click at [374, 53] on button "Adicionar a Listas Internas" at bounding box center [293, 58] width 377 height 21
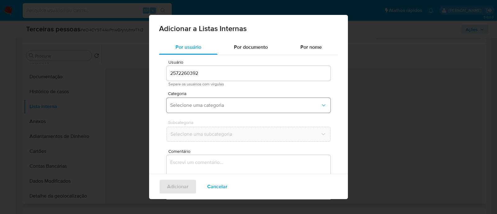
click at [235, 105] on span "Selecione uma categoria" at bounding box center [245, 105] width 150 height 6
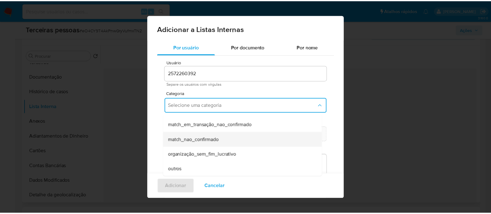
scroll to position [146, 0]
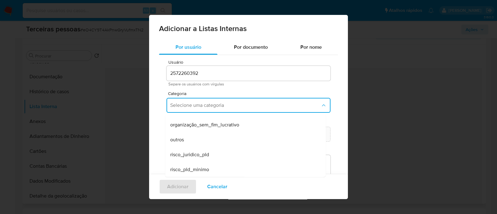
click at [227, 170] on div "risco_pld_minimo" at bounding box center [243, 169] width 147 height 15
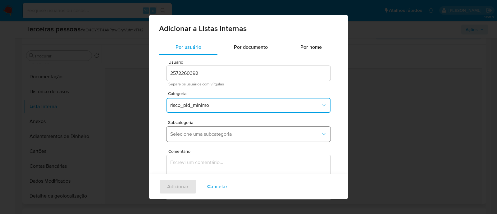
click at [203, 138] on button "Selecione uma subcategoria" at bounding box center [249, 134] width 164 height 15
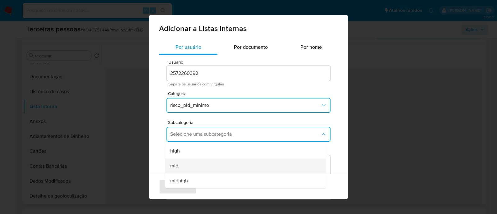
click at [191, 169] on div "mid" at bounding box center [243, 165] width 147 height 15
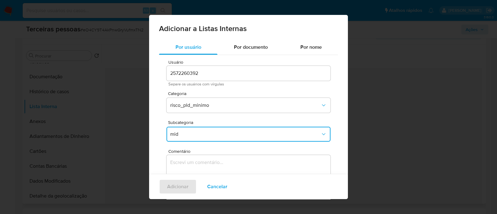
click at [223, 158] on textarea "Comentário" at bounding box center [249, 185] width 164 height 60
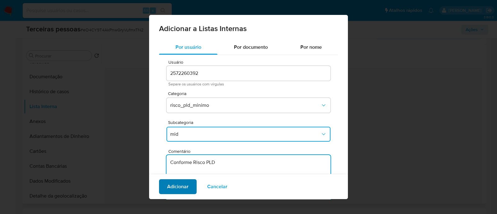
type textarea "Conforme Risco PLD"
click at [186, 185] on span "Adicionar" at bounding box center [177, 187] width 21 height 14
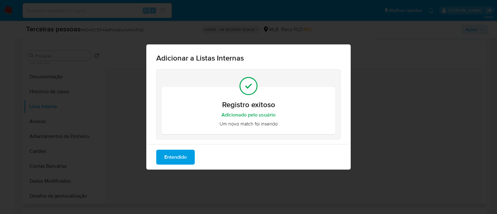
click at [175, 158] on span "Entendido" at bounding box center [175, 157] width 22 height 14
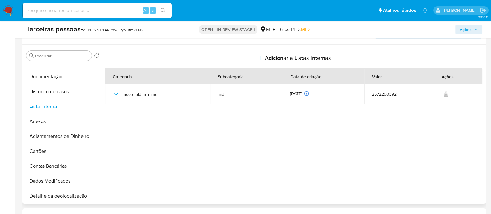
click at [465, 28] on span "Ações" at bounding box center [466, 30] width 12 height 10
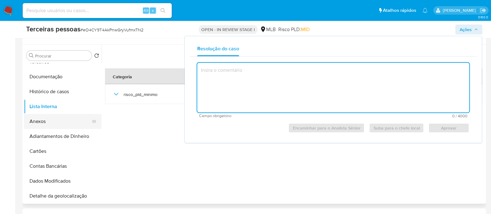
click at [55, 114] on button "Anexos" at bounding box center [60, 121] width 73 height 15
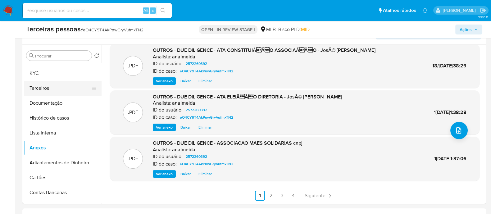
scroll to position [0, 0]
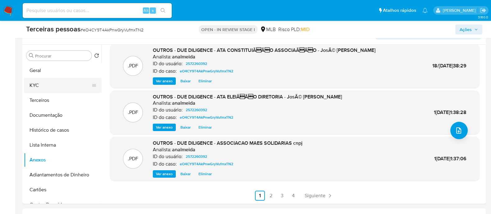
click at [55, 88] on button "KYC" at bounding box center [60, 85] width 73 height 15
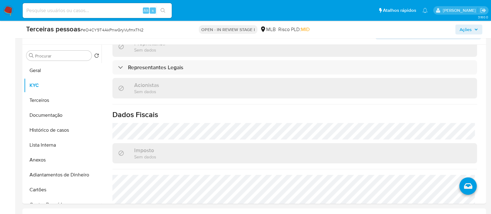
scroll to position [350, 0]
click at [43, 75] on button "Geral" at bounding box center [60, 70] width 73 height 15
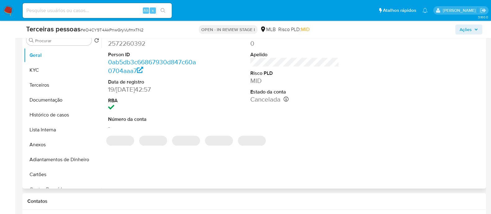
scroll to position [77, 0]
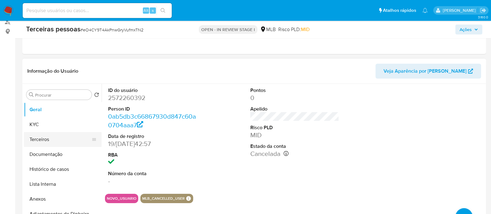
click at [50, 138] on button "Terceiros" at bounding box center [60, 139] width 73 height 15
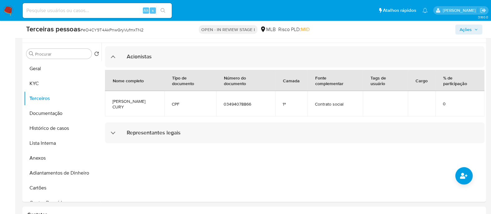
scroll to position [155, 0]
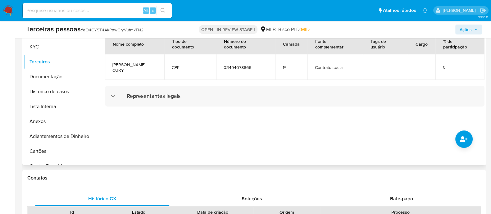
click at [293, 107] on div at bounding box center [293, 85] width 383 height 159
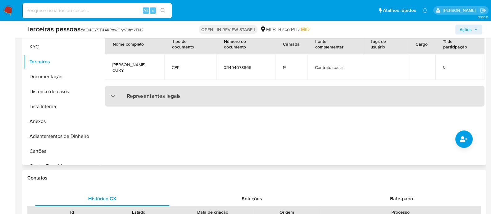
click at [293, 99] on div "Representantes legais" at bounding box center [295, 96] width 380 height 21
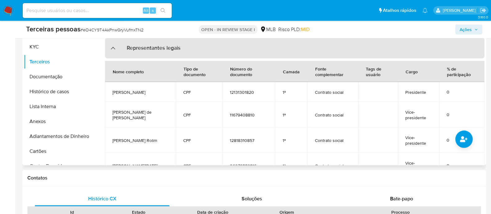
scroll to position [76, 0]
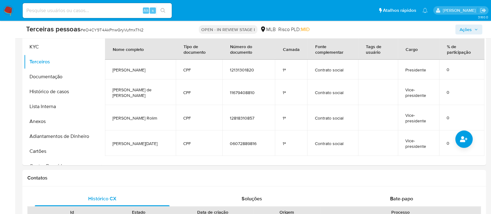
click at [473, 27] on span "Ações" at bounding box center [469, 29] width 18 height 9
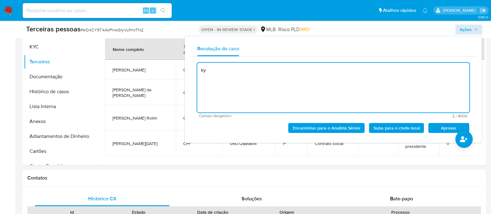
type textarea "k"
click at [210, 71] on textarea "KYC - Nenhum desabono identificado" at bounding box center [333, 88] width 272 height 50
click at [340, 67] on textarea "KYC (sustentabilidade) - Nenhum desabono identificado" at bounding box center [333, 88] width 272 height 50
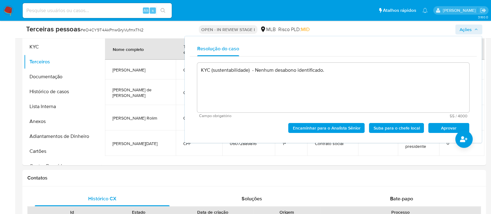
click at [431, 128] on button "Aprovar" at bounding box center [449, 128] width 41 height 10
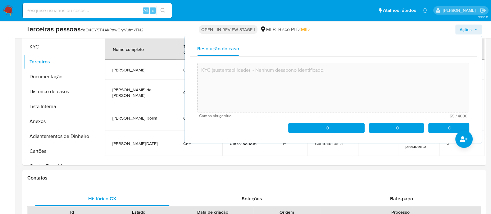
type textarea "KYC (sustentabilidade) - Nenhum desabono identificado."
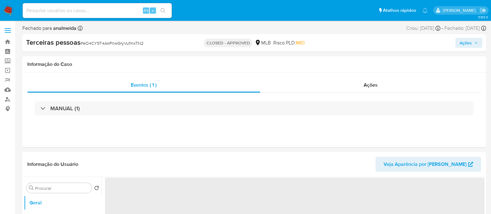
select select "10"
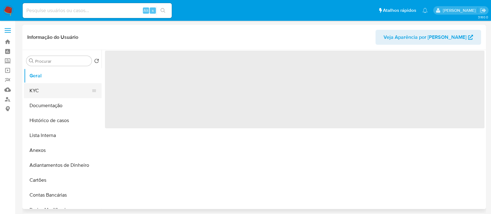
click at [59, 91] on button "KYC" at bounding box center [60, 90] width 73 height 15
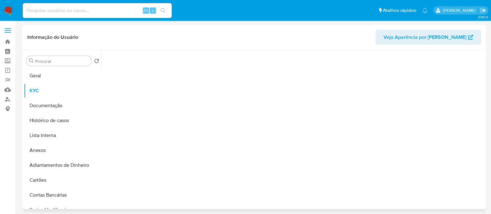
select select "10"
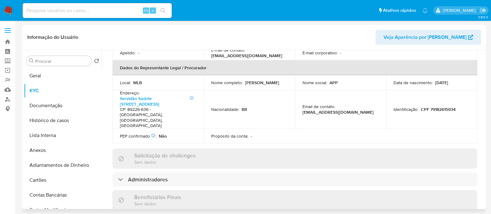
scroll to position [310, 0]
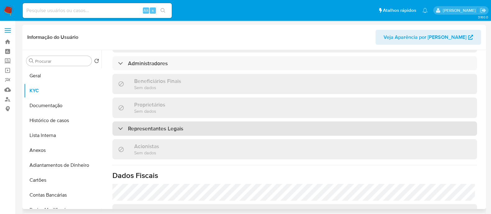
click at [149, 122] on div "Representantes Legais" at bounding box center [295, 129] width 365 height 14
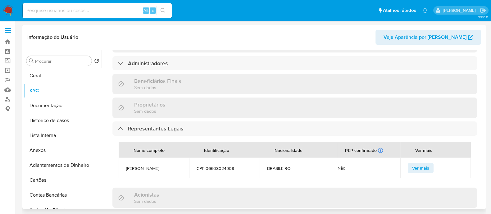
click at [170, 166] on span "[PERSON_NAME]" at bounding box center [154, 169] width 56 height 6
click at [169, 166] on span "[PERSON_NAME]" at bounding box center [154, 169] width 56 height 6
copy span "[PERSON_NAME]"
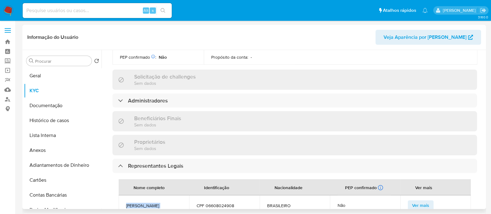
scroll to position [243, 0]
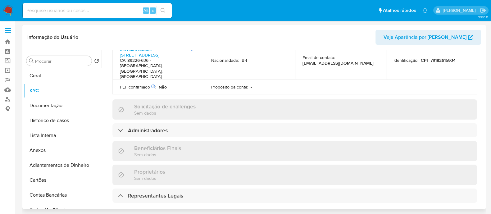
click at [184, 116] on div "Informações da empresa ID do usuário : 1876333527 Nome do comércio : APP CENTRO…" at bounding box center [295, 129] width 365 height 584
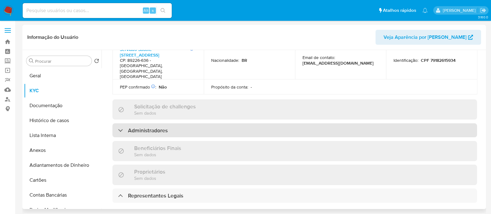
click at [247, 123] on div "Administradores" at bounding box center [295, 130] width 365 height 14
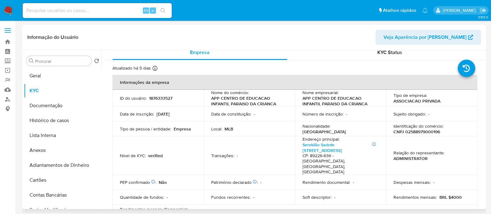
scroll to position [0, 0]
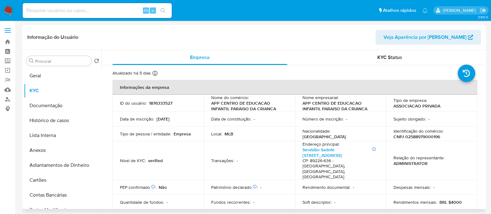
click at [410, 138] on p "CNPJ 02588979000196" at bounding box center [417, 137] width 47 height 6
copy p "02588979000196"
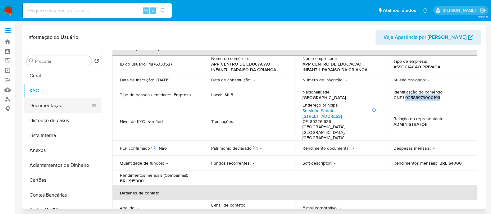
scroll to position [77, 0]
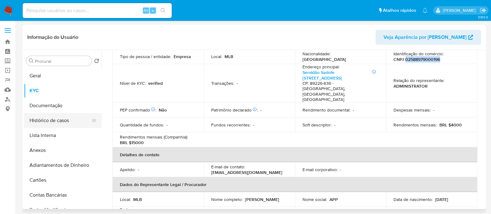
click at [46, 120] on button "Histórico de casos" at bounding box center [60, 120] width 73 height 15
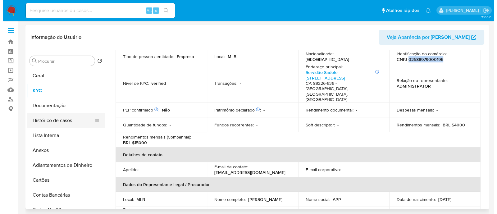
scroll to position [0, 0]
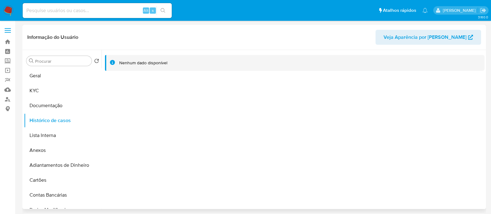
click at [339, 128] on div at bounding box center [293, 129] width 383 height 159
click at [54, 73] on button "Geral" at bounding box center [60, 75] width 73 height 15
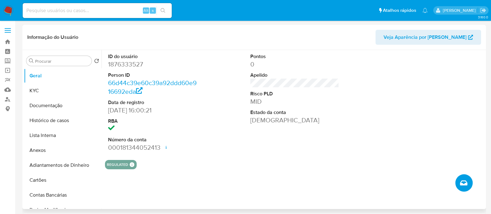
click at [467, 190] on button "Criar caso manual" at bounding box center [464, 182] width 17 height 17
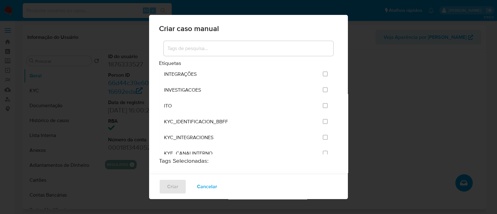
scroll to position [544, 0]
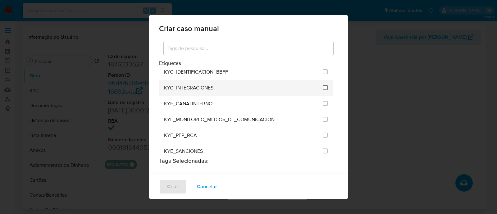
click at [323, 85] on input "2093" at bounding box center [325, 87] width 5 height 5
checkbox input "true"
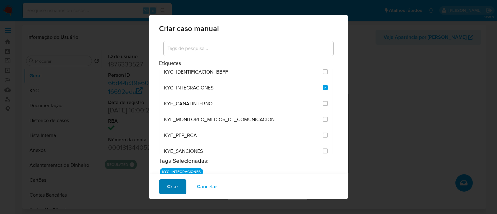
click at [168, 186] on span "Criar" at bounding box center [172, 187] width 11 height 14
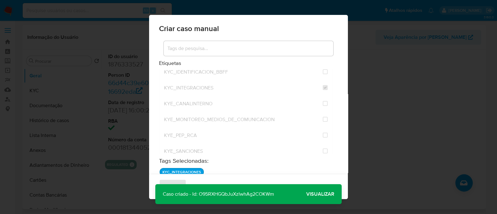
click at [321, 194] on span "Visualizar" at bounding box center [320, 194] width 28 height 0
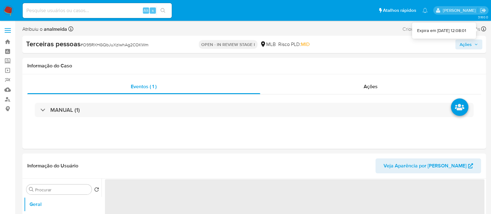
select select "10"
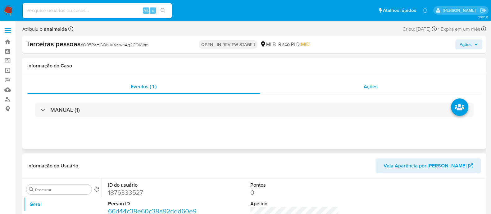
click at [382, 91] on div "Ações" at bounding box center [370, 86] width 221 height 15
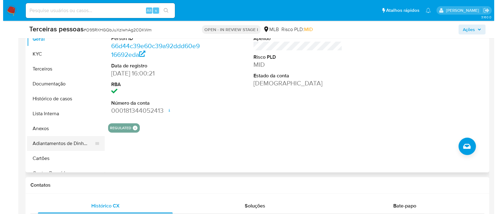
scroll to position [194, 0]
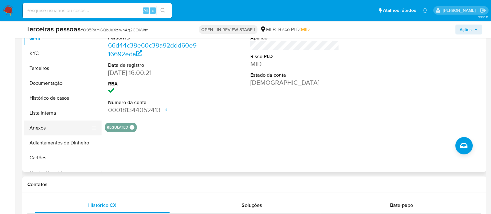
click at [48, 122] on button "Anexos" at bounding box center [60, 128] width 73 height 15
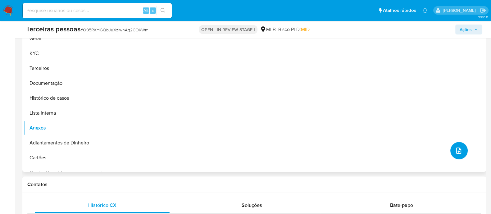
click at [457, 151] on icon "upload-file" at bounding box center [459, 151] width 5 height 6
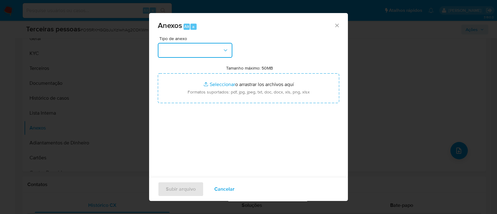
click at [202, 54] on button "button" at bounding box center [195, 50] width 75 height 15
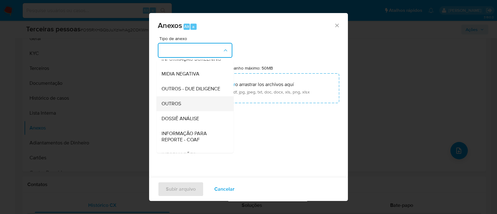
scroll to position [77, 0]
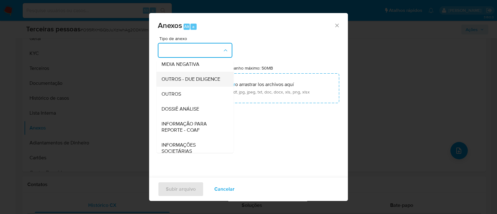
click at [177, 82] on span "OUTROS - DUE DILIGENCE" at bounding box center [191, 79] width 59 height 6
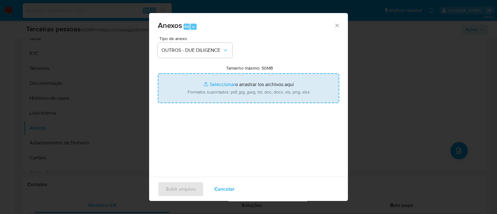
click at [258, 99] on input "Tamanho máximo: 50MB Seleccionar archivos" at bounding box center [248, 88] width 181 height 30
type input "C:\fakepath\Matriz de Risco - APP CENTRO DE EDUCACAO INFANTIL PARAISO DA CRIANC…"
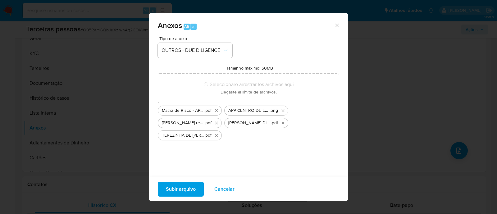
click at [184, 185] on span "Subir arquivo" at bounding box center [181, 189] width 30 height 14
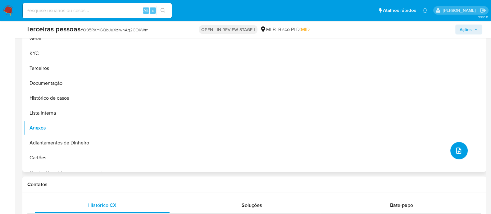
click at [456, 148] on icon "upload-file" at bounding box center [458, 150] width 7 height 7
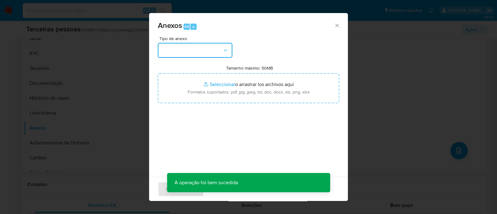
click at [209, 53] on button "button" at bounding box center [195, 50] width 75 height 15
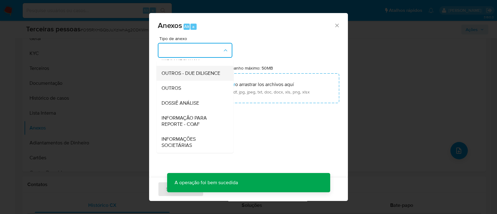
scroll to position [96, 0]
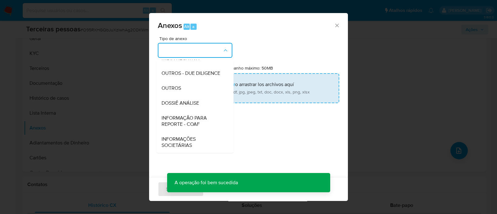
drag, startPoint x: 168, startPoint y: 71, endPoint x: 200, endPoint y: 81, distance: 34.1
click at [168, 71] on span "OUTROS - DUE DILIGENCE" at bounding box center [191, 73] width 59 height 6
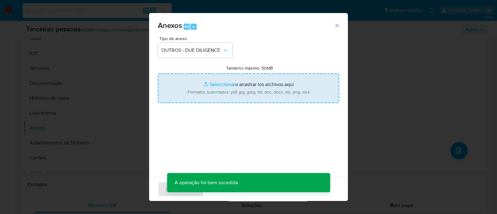
click at [211, 83] on input "Tamanho máximo: 50MB Seleccionar archivos" at bounding box center [248, 88] width 181 height 30
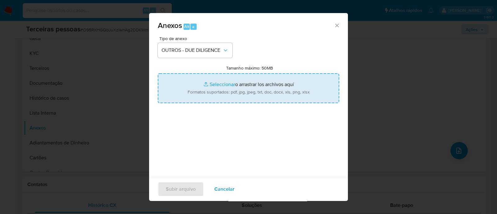
type input "C:\fakepath\TEREZINHA DE JESUS DA SILVA DE SOUZA softon.pdf"
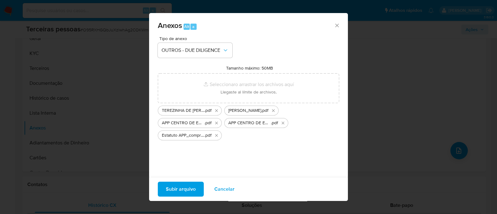
click at [186, 186] on span "Subir arquivo" at bounding box center [181, 189] width 30 height 14
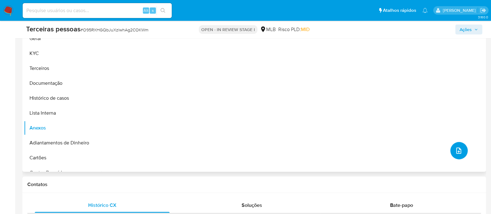
click at [455, 150] on icon "upload-file" at bounding box center [458, 150] width 7 height 7
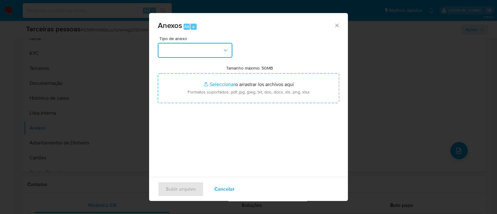
click at [188, 49] on button "button" at bounding box center [195, 50] width 75 height 15
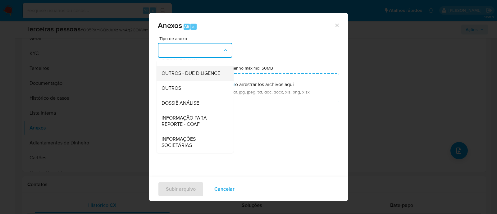
click at [199, 73] on span "OUTROS - DUE DILIGENCE" at bounding box center [191, 73] width 59 height 6
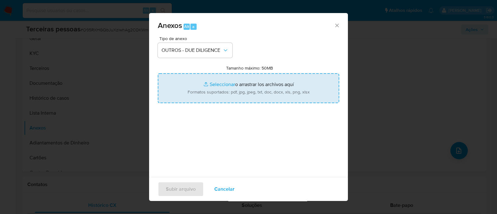
click at [300, 78] on input "Tamanho máximo: 50MB Seleccionar archivos" at bounding box center [248, 88] width 181 height 30
type input "C:\fakepath\Ata de eleição 2025 - Paraíso da Criança ceipc.pdf"
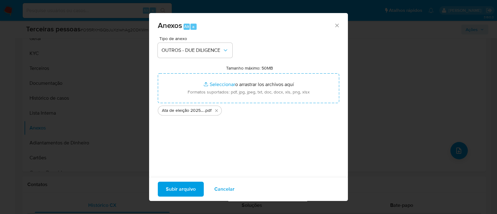
click at [189, 189] on span "Subir arquivo" at bounding box center [181, 189] width 30 height 14
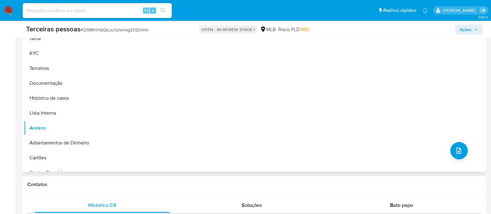
click at [368, 88] on div "Nenhum dado disponível" at bounding box center [293, 92] width 383 height 159
click at [312, 86] on div "Nenhum dado disponível" at bounding box center [293, 92] width 383 height 159
click at [43, 53] on button "KYC" at bounding box center [60, 53] width 73 height 15
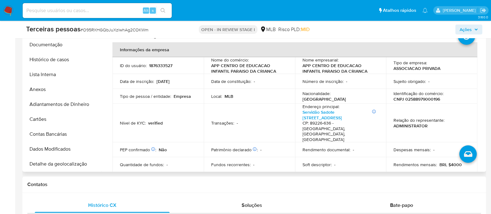
scroll to position [0, 0]
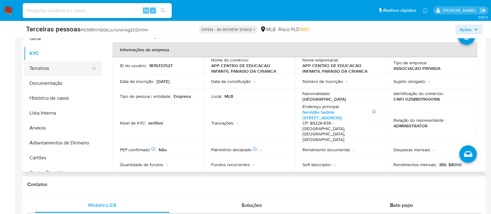
click at [44, 64] on button "Terceiros" at bounding box center [60, 68] width 73 height 15
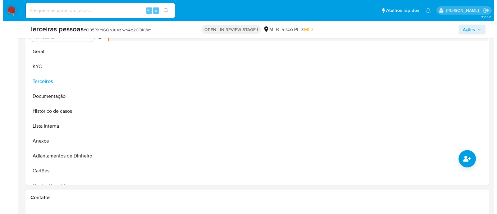
scroll to position [272, 0]
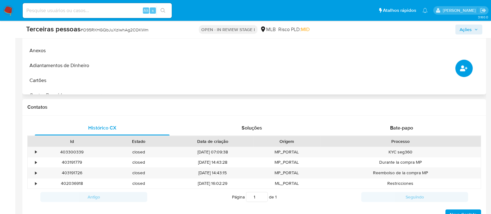
click at [465, 73] on button "common.add_complementary_information" at bounding box center [464, 68] width 17 height 17
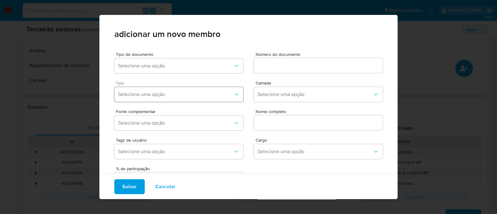
drag, startPoint x: 173, startPoint y: 62, endPoint x: 144, endPoint y: 100, distance: 48.1
click at [172, 62] on button "Selecione uma opção" at bounding box center [178, 65] width 129 height 15
click at [150, 74] on div "Tipo de documento Selecione uma opção" at bounding box center [178, 64] width 129 height 24
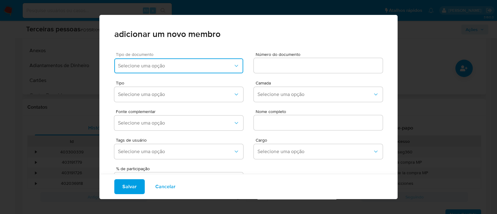
click at [152, 67] on span "Selecione uma opção" at bounding box center [175, 66] width 115 height 6
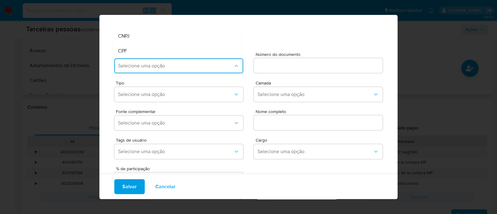
click at [166, 62] on button "Selecione uma opção" at bounding box center [178, 65] width 129 height 15
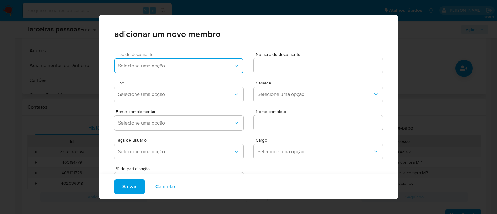
click at [166, 62] on button "Selecione uma opção" at bounding box center [178, 65] width 129 height 15
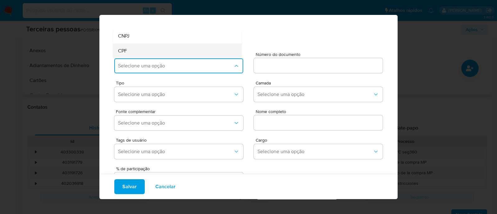
click at [168, 48] on div "CPF" at bounding box center [165, 51] width 95 height 15
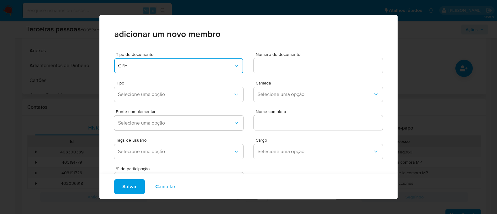
click at [258, 60] on div at bounding box center [318, 65] width 129 height 15
click at [264, 63] on input at bounding box center [318, 66] width 129 height 8
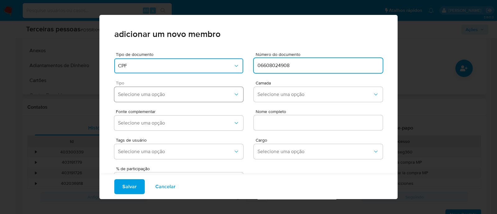
type input "06608024908"
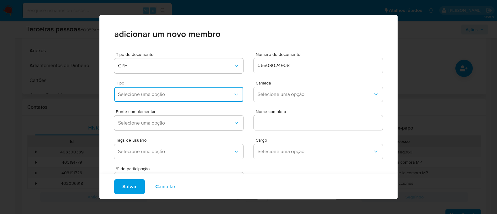
click at [161, 99] on button "Selecione uma opção" at bounding box center [178, 94] width 129 height 15
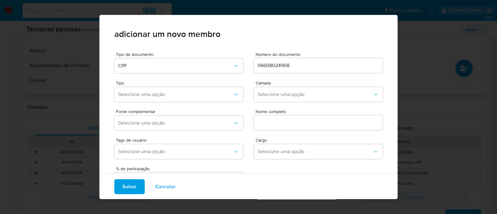
click at [127, 178] on div "Salvar Cancelar" at bounding box center [248, 186] width 298 height 25
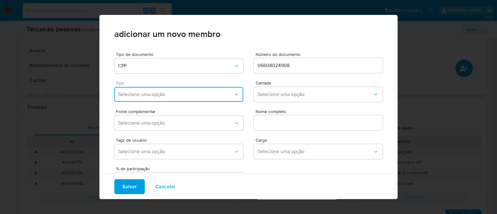
click at [156, 93] on span "Selecione uma opção" at bounding box center [175, 94] width 115 height 6
click at [147, 170] on div "Accionistas" at bounding box center [165, 170] width 95 height 15
click at [275, 91] on button "Selecione uma opção" at bounding box center [318, 94] width 129 height 15
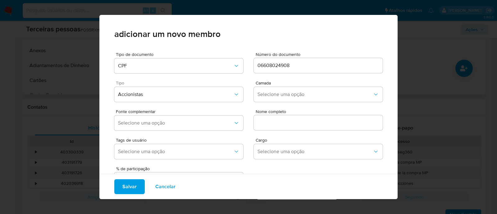
drag, startPoint x: 276, startPoint y: 113, endPoint x: 247, endPoint y: 120, distance: 29.5
click at [275, 113] on span "Nome completo" at bounding box center [320, 111] width 129 height 5
click at [275, 119] on input "text" at bounding box center [318, 123] width 129 height 8
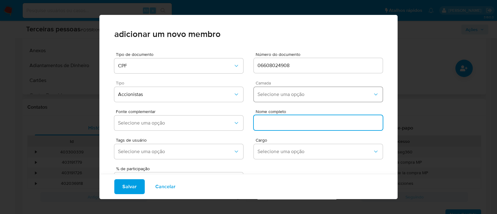
click at [273, 100] on button "Selecione uma opção" at bounding box center [318, 94] width 129 height 15
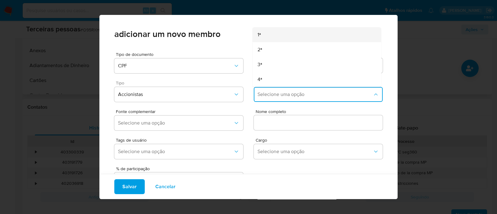
click at [259, 36] on div "1ª" at bounding box center [305, 34] width 95 height 15
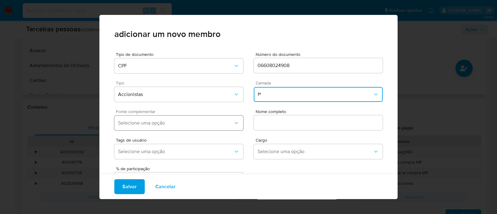
click at [217, 124] on span "Selecione uma opção" at bounding box center [175, 123] width 115 height 6
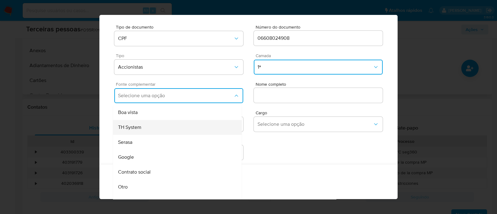
scroll to position [30, 0]
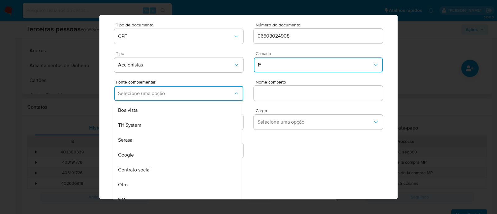
click at [149, 171] on span "Contrato social" at bounding box center [134, 170] width 33 height 6
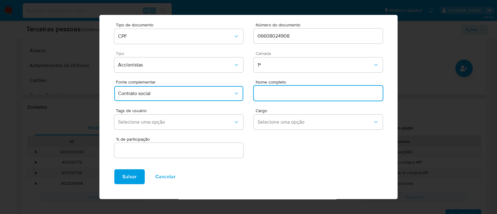
click at [278, 90] on input "text" at bounding box center [318, 93] width 129 height 8
click at [208, 67] on span "Accionistas" at bounding box center [175, 65] width 115 height 6
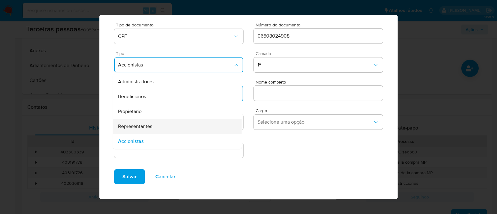
click at [179, 124] on div "Representantes" at bounding box center [165, 126] width 95 height 15
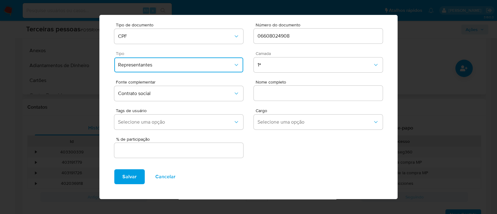
click at [302, 85] on div "Nome completo" at bounding box center [318, 92] width 129 height 24
click at [299, 89] on input "text" at bounding box center [318, 93] width 129 height 8
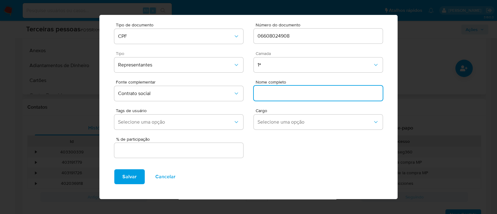
paste input "CAROLINE OLIARI GASPARI"
type input "CAROLINE OLIARI GASPARI"
click at [281, 125] on button "Selecione uma opção" at bounding box center [318, 122] width 129 height 15
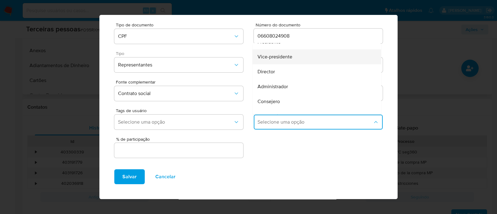
scroll to position [0, 0]
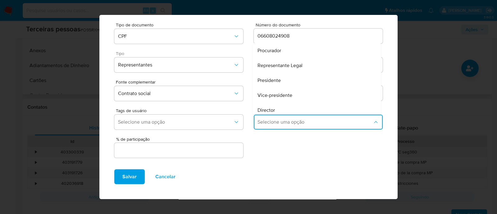
click at [294, 77] on div "Presidente" at bounding box center [305, 80] width 95 height 15
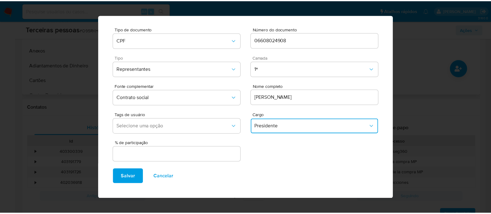
scroll to position [23, 0]
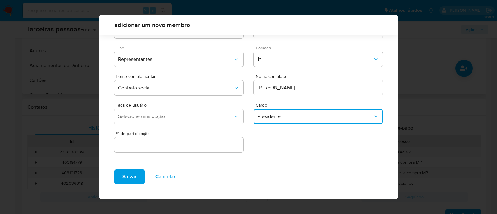
click at [214, 150] on div at bounding box center [178, 144] width 129 height 15
click at [226, 143] on input "text" at bounding box center [178, 145] width 129 height 8
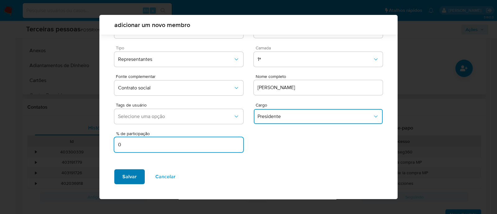
type input "0"
click at [135, 178] on span "Salvar" at bounding box center [129, 177] width 14 height 14
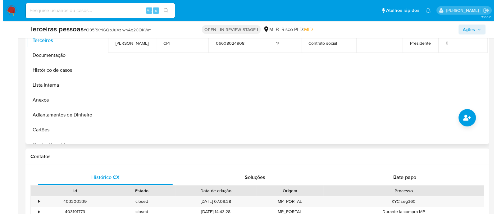
scroll to position [194, 0]
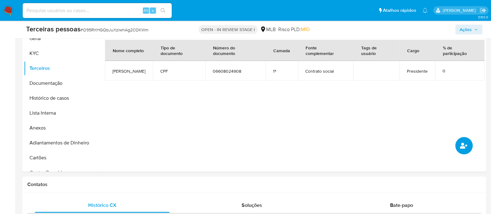
click at [465, 149] on button "common.add_complementary_information" at bounding box center [464, 145] width 17 height 17
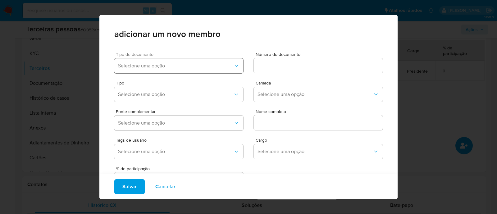
click at [184, 66] on span "Selecione uma opção" at bounding box center [175, 66] width 115 height 6
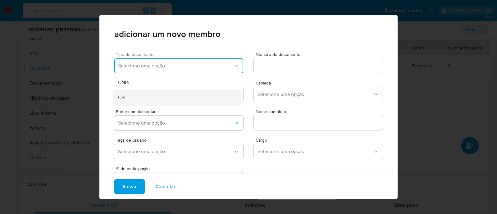
click at [163, 101] on div "CPF" at bounding box center [165, 97] width 95 height 15
click at [261, 69] on input at bounding box center [318, 66] width 129 height 8
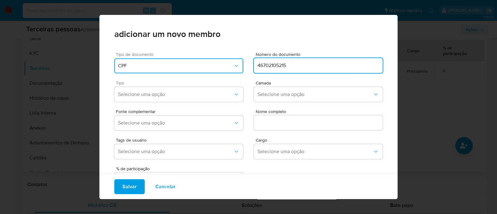
type input "46702105215"
click at [204, 102] on div "Tipo Selecione uma opção" at bounding box center [178, 93] width 129 height 24
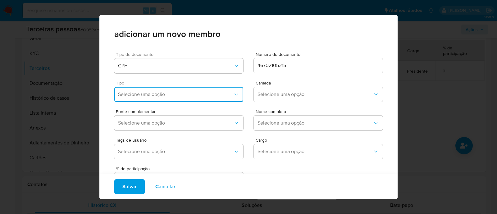
click at [140, 90] on button "Selecione uma opção" at bounding box center [178, 94] width 129 height 15
click at [141, 169] on span "Accionistas" at bounding box center [130, 171] width 25 height 6
click at [279, 95] on span "Selecione uma opção" at bounding box center [315, 94] width 115 height 6
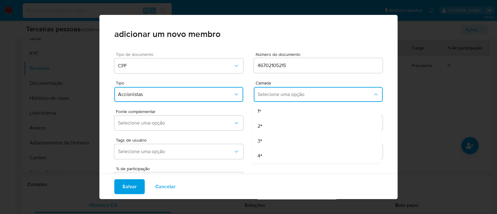
click at [259, 110] on div "1ª" at bounding box center [305, 111] width 95 height 15
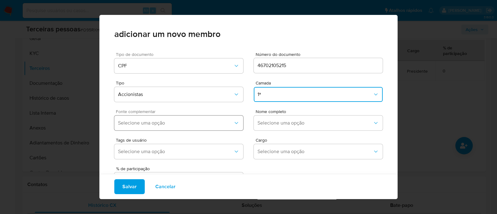
click at [185, 123] on span "Selecione uma opção" at bounding box center [175, 123] width 115 height 6
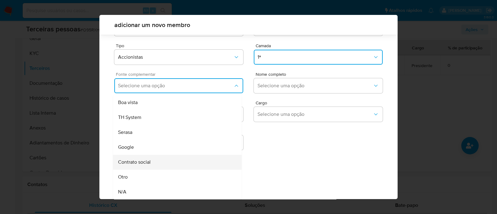
click at [177, 160] on div "Contrato social" at bounding box center [165, 162] width 95 height 15
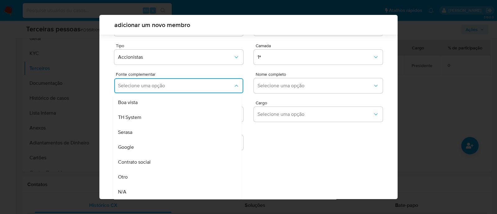
scroll to position [23, 0]
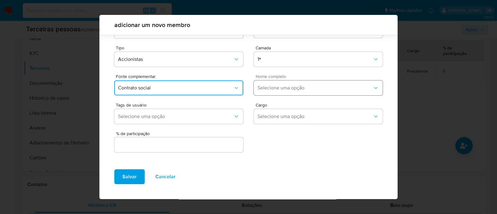
click at [266, 83] on button "Selecione uma opção" at bounding box center [318, 87] width 129 height 15
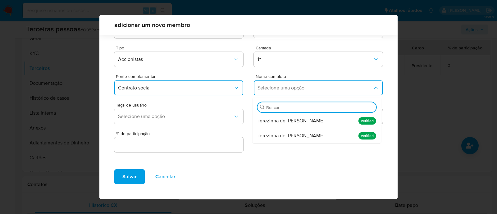
drag, startPoint x: 311, startPoint y: 122, endPoint x: 307, endPoint y: 122, distance: 4.1
click at [310, 122] on span "Terezinha de Jesus da Silva de Souza" at bounding box center [291, 121] width 67 height 6
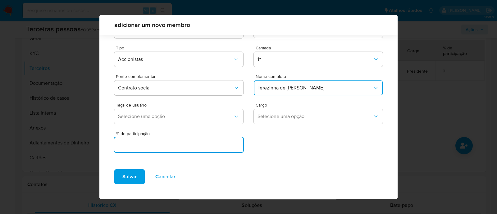
click at [188, 148] on input "text" at bounding box center [178, 145] width 129 height 8
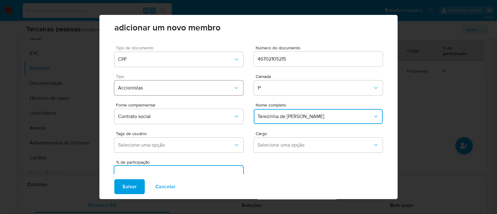
scroll to position [0, 0]
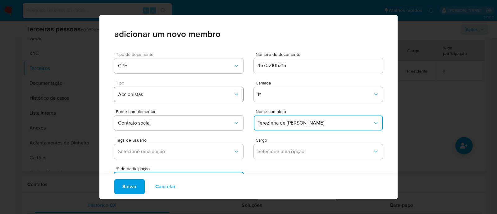
click at [173, 94] on span "Accionistas" at bounding box center [175, 94] width 115 height 6
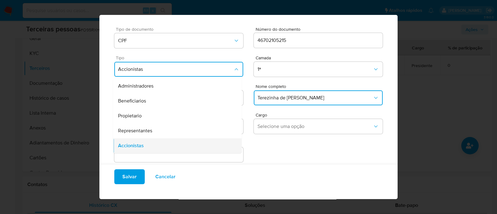
scroll to position [25, 0]
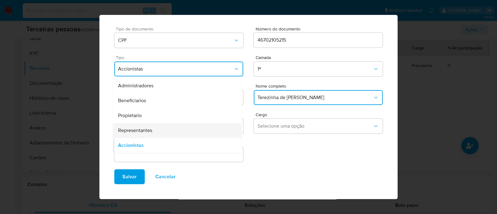
click at [148, 132] on span "Representantes" at bounding box center [135, 130] width 34 height 6
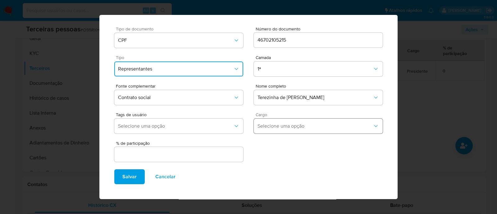
click at [270, 126] on span "Selecione uma opção" at bounding box center [315, 126] width 115 height 6
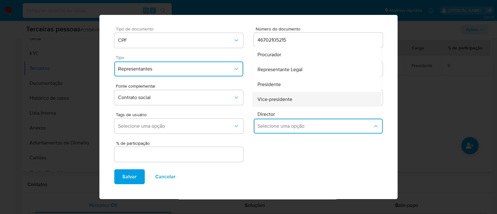
click at [292, 99] on div "Vice-presidente" at bounding box center [305, 99] width 95 height 15
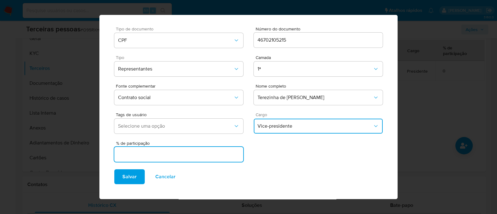
click at [214, 154] on input "text" at bounding box center [178, 154] width 129 height 8
type input "0"
click at [118, 174] on button "Salvar" at bounding box center [129, 176] width 30 height 15
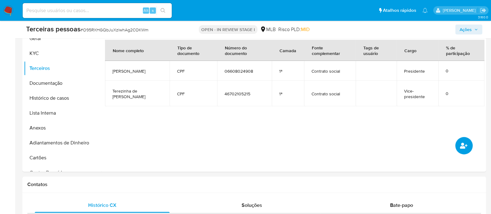
click at [466, 145] on icon "common.add_complementary_information" at bounding box center [463, 146] width 7 height 6
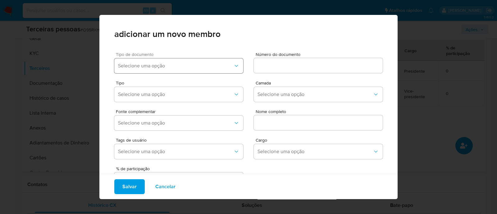
click at [155, 65] on span "Selecione uma opção" at bounding box center [175, 66] width 115 height 6
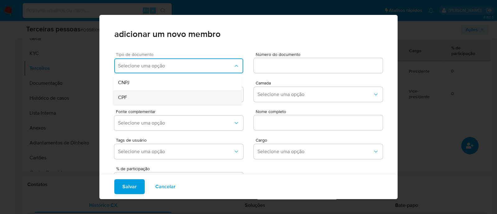
click at [158, 97] on div "CPF" at bounding box center [165, 97] width 95 height 15
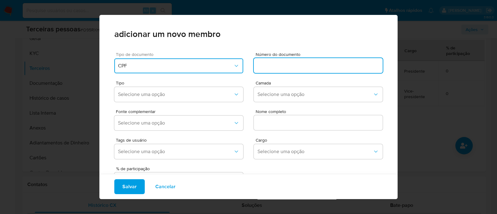
click at [273, 62] on input at bounding box center [318, 66] width 129 height 8
type input "79182615934"
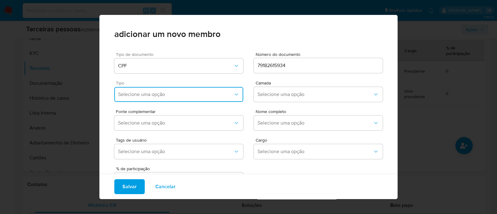
click at [162, 96] on span "Selecione uma opção" at bounding box center [175, 94] width 115 height 6
click at [172, 169] on div "Accionistas" at bounding box center [165, 170] width 95 height 15
click at [270, 92] on span "Selecione uma opção" at bounding box center [315, 94] width 115 height 6
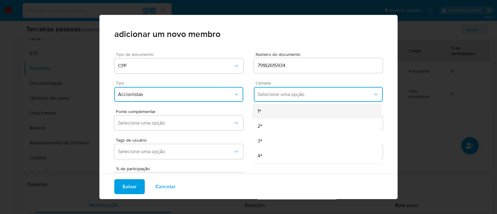
click at [270, 109] on div "1ª" at bounding box center [305, 111] width 95 height 15
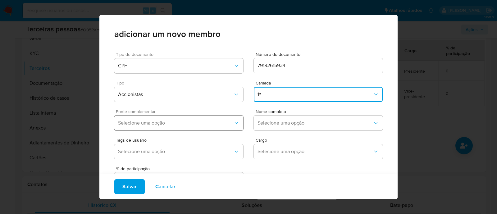
click at [191, 130] on button "Selecione uma opção" at bounding box center [178, 123] width 129 height 15
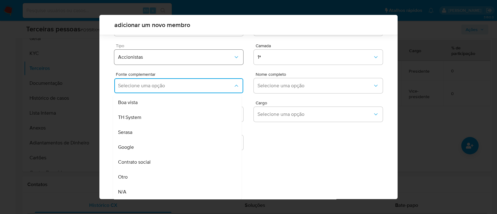
click at [134, 56] on span "Accionistas" at bounding box center [175, 57] width 115 height 6
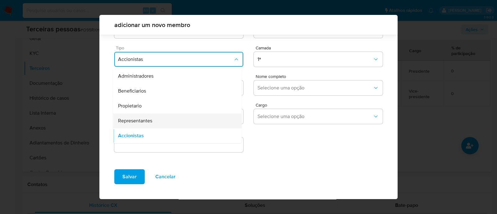
click at [146, 119] on span "Representantes" at bounding box center [135, 121] width 34 height 6
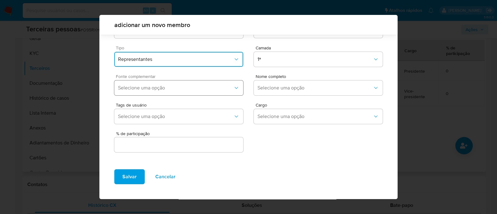
click at [174, 88] on span "Selecione uma opção" at bounding box center [175, 88] width 115 height 6
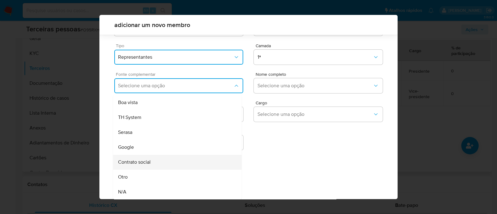
click at [136, 164] on span "Contrato social" at bounding box center [134, 162] width 33 height 6
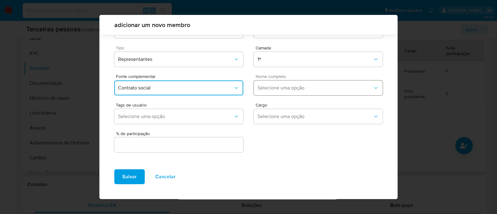
click at [267, 91] on button "Selecione uma opção" at bounding box center [318, 87] width 129 height 15
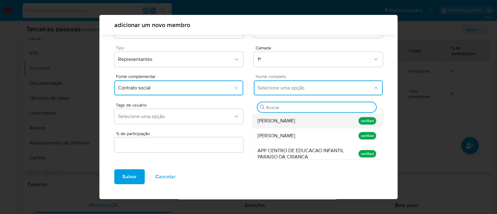
click at [292, 123] on span "Ruth de Souza Dias" at bounding box center [277, 121] width 38 height 6
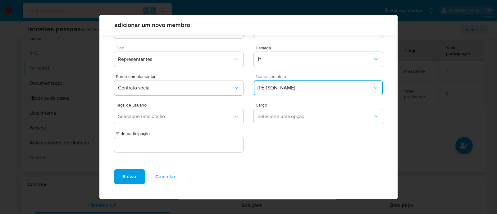
click at [230, 142] on input "text" at bounding box center [178, 145] width 129 height 8
click at [282, 121] on button "Selecione uma opção" at bounding box center [318, 116] width 129 height 15
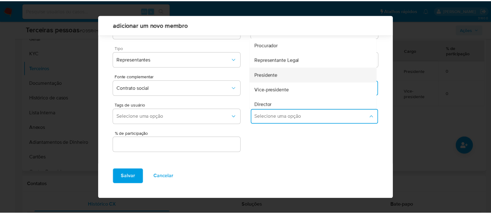
scroll to position [77, 0]
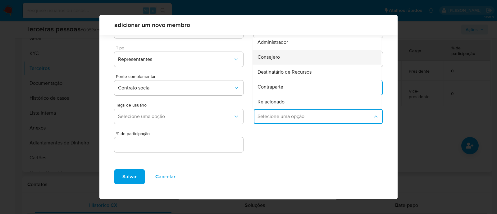
click at [300, 61] on div "Consejero" at bounding box center [305, 57] width 95 height 15
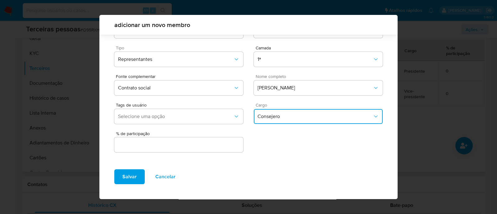
click at [210, 142] on input "text" at bounding box center [178, 145] width 129 height 8
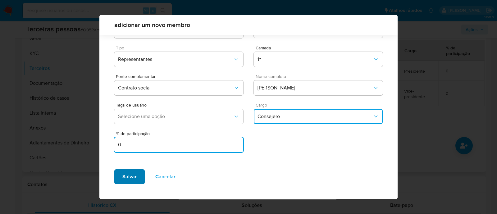
type input "0"
click at [138, 176] on button "Salvar" at bounding box center [129, 176] width 30 height 15
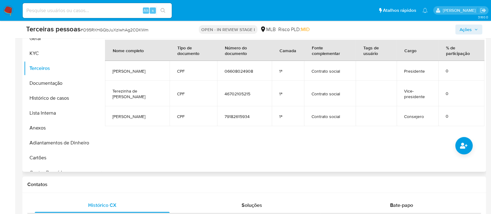
click at [286, 145] on div at bounding box center [293, 92] width 383 height 159
click at [47, 118] on button "Lista Interna" at bounding box center [60, 113] width 73 height 15
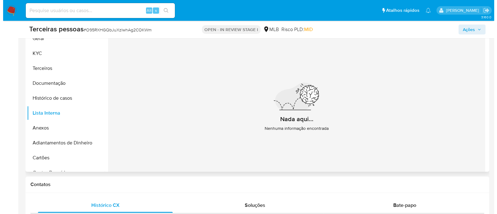
scroll to position [117, 0]
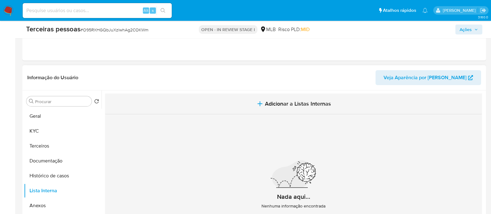
click at [211, 106] on button "Adicionar a Listas Internas" at bounding box center [293, 104] width 377 height 21
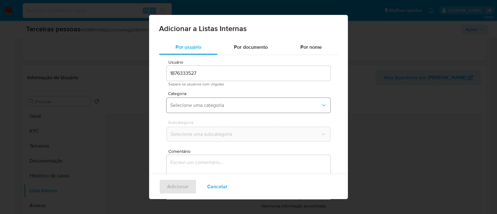
click at [211, 106] on span "Selecione uma categoria" at bounding box center [245, 105] width 150 height 6
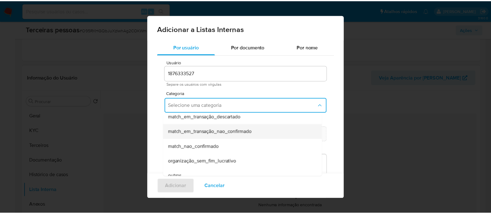
scroll to position [146, 0]
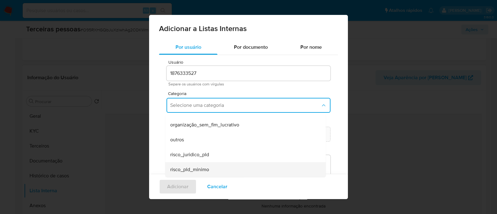
click at [207, 168] on span "risco_pld_minimo" at bounding box center [189, 170] width 39 height 6
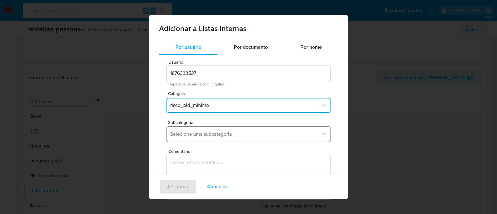
click at [201, 136] on span "Selecione uma subcategoria" at bounding box center [245, 134] width 150 height 6
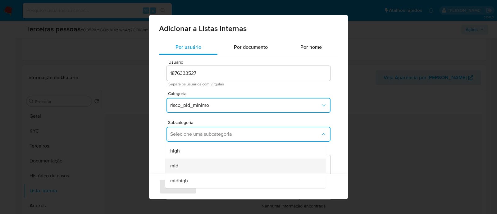
click at [188, 168] on div "mid" at bounding box center [243, 165] width 147 height 15
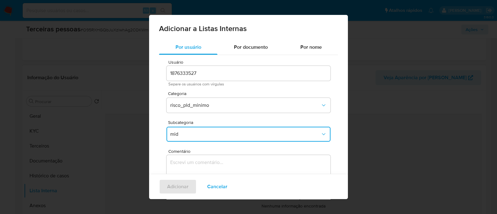
click at [223, 164] on textarea "Comentário" at bounding box center [249, 185] width 164 height 60
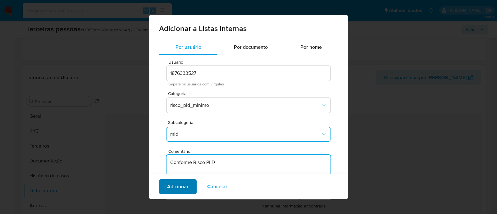
type textarea "Conforme Risco PLD"
click at [166, 188] on button "Adicionar" at bounding box center [178, 186] width 38 height 15
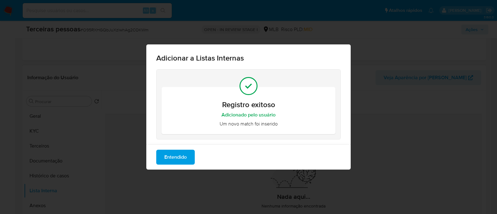
click at [189, 161] on button "Entendido" at bounding box center [175, 157] width 39 height 15
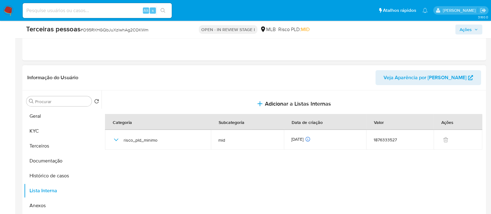
click at [460, 30] on span "Ações" at bounding box center [466, 30] width 12 height 10
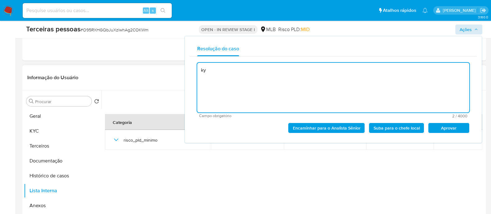
type textarea "k"
click at [208, 70] on textarea "KYC - Nenhum desabono identificado." at bounding box center [333, 88] width 272 height 50
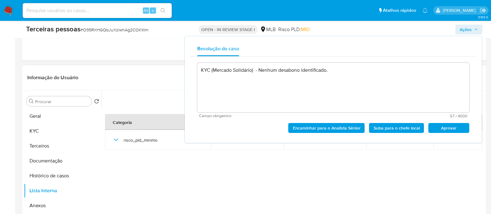
click at [464, 127] on span "Aprovar" at bounding box center [449, 128] width 32 height 9
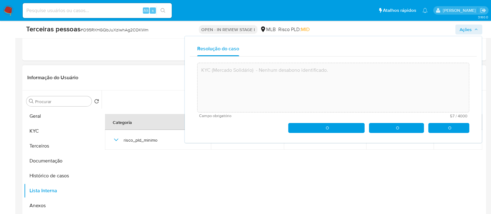
type textarea "KYC (Mercado Solidário) - Nenhum desabono identificado."
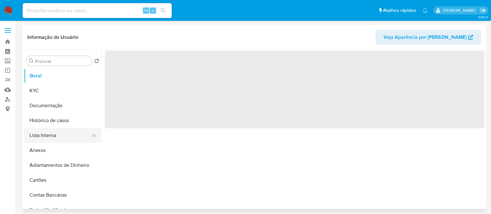
select select "10"
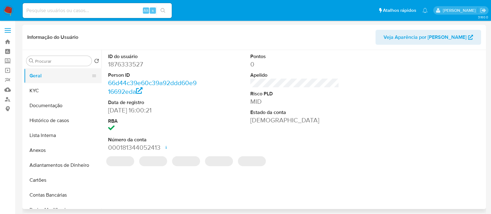
click at [53, 82] on button "Geral" at bounding box center [60, 75] width 73 height 15
click at [52, 97] on button "KYC" at bounding box center [60, 90] width 73 height 15
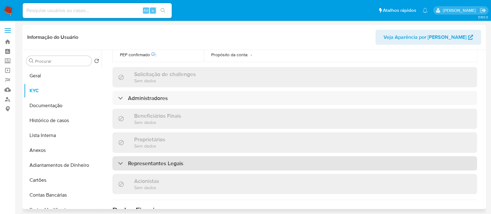
click at [216, 156] on div "Representantes Legais" at bounding box center [295, 163] width 365 height 14
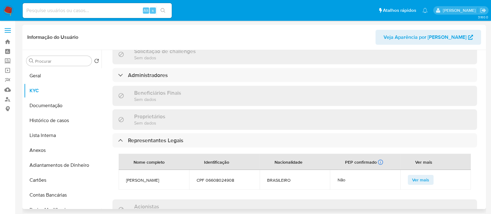
scroll to position [315, 0]
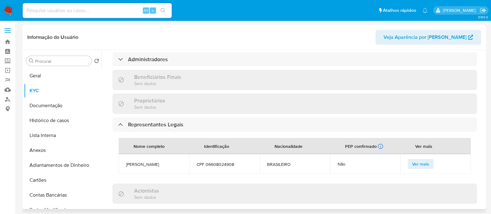
click at [225, 162] on span "CPF 06608024908" at bounding box center [225, 165] width 56 height 6
copy span "06608024908"
click at [151, 154] on td "[PERSON_NAME]" at bounding box center [154, 164] width 71 height 20
click at [152, 162] on span "[PERSON_NAME]" at bounding box center [154, 165] width 56 height 6
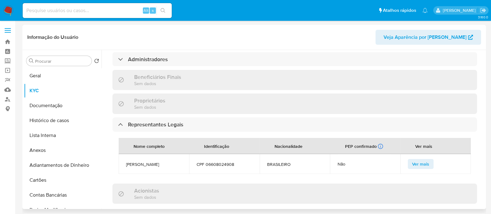
click at [152, 162] on span "[PERSON_NAME]" at bounding box center [154, 165] width 56 height 6
click at [152, 162] on span "CAROLINE OLIARI GASPARI" at bounding box center [154, 165] width 56 height 6
copy span "CAROLINE OLIARI GASPARI"
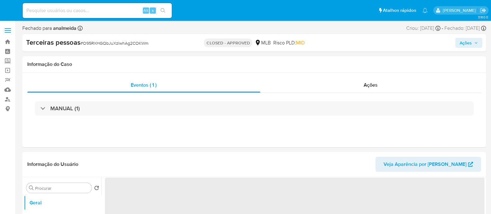
select select "10"
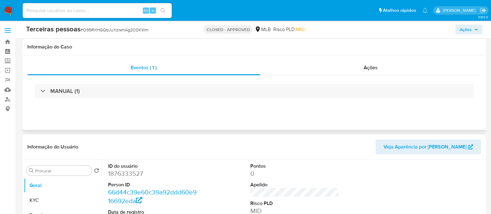
scroll to position [117, 0]
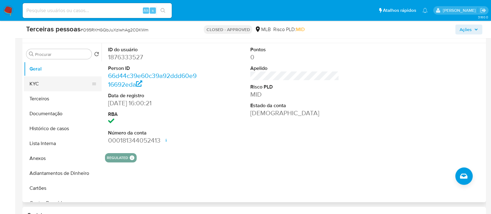
click at [45, 85] on button "KYC" at bounding box center [60, 83] width 73 height 15
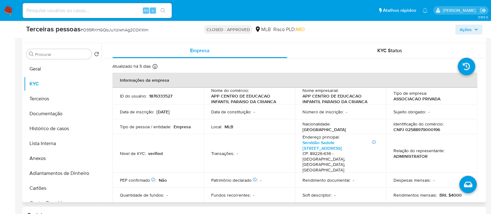
click at [424, 131] on p "CNPJ 02588979000196" at bounding box center [417, 130] width 47 height 6
copy p "02588979000196"
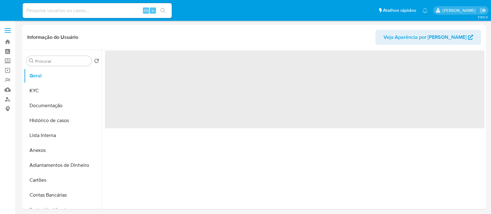
select select "10"
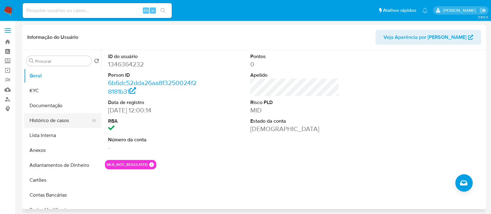
click at [53, 121] on button "Histórico de casos" at bounding box center [60, 120] width 73 height 15
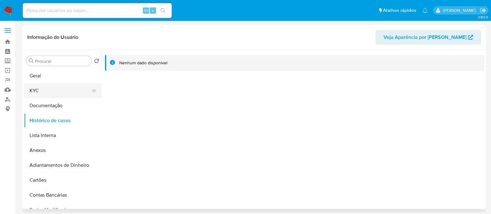
click at [57, 89] on button "KYC" at bounding box center [60, 90] width 73 height 15
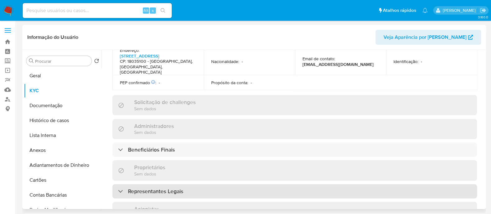
scroll to position [310, 0]
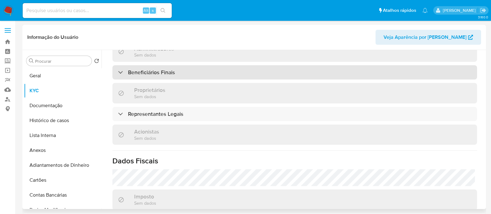
click at [176, 65] on div "Beneficiários Finais" at bounding box center [295, 72] width 365 height 14
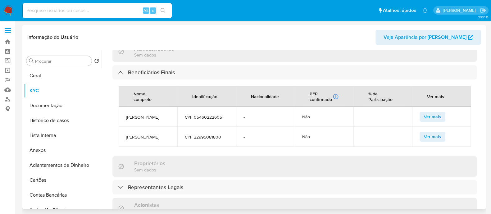
click at [155, 114] on span "[PERSON_NAME]" at bounding box center [148, 117] width 44 height 6
copy span "[PERSON_NAME]"
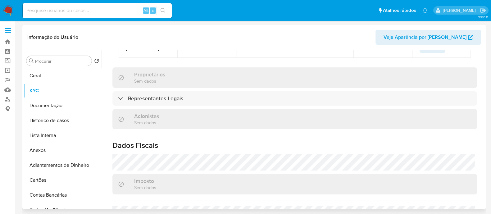
scroll to position [427, 0]
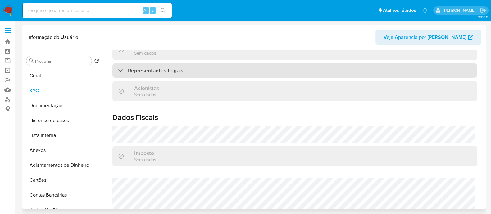
click at [173, 71] on h3 "Representantes Legais" at bounding box center [155, 70] width 55 height 7
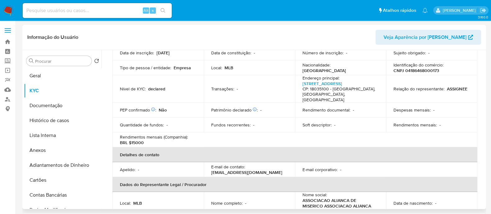
scroll to position [0, 0]
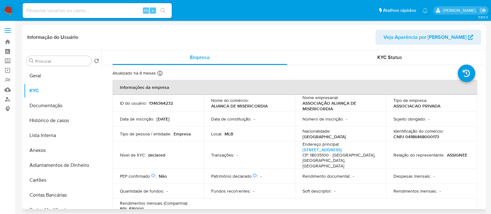
click at [420, 134] on p "CNPJ 04186468000173" at bounding box center [417, 137] width 46 height 6
click at [417, 137] on p "CNPJ 04186468000173" at bounding box center [417, 137] width 46 height 6
copy p "04186468000173"
click at [64, 103] on button "Documentação" at bounding box center [60, 105] width 73 height 15
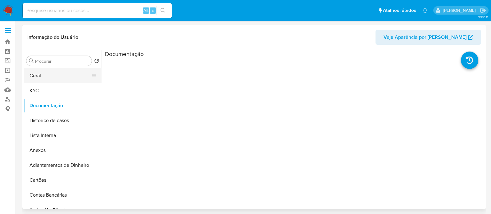
click at [67, 82] on button "Geral" at bounding box center [60, 75] width 73 height 15
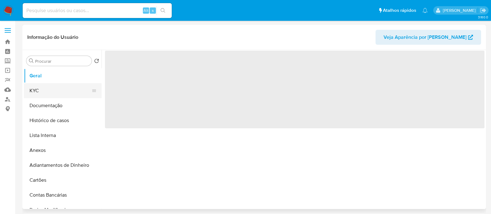
click at [67, 91] on button "KYC" at bounding box center [60, 90] width 73 height 15
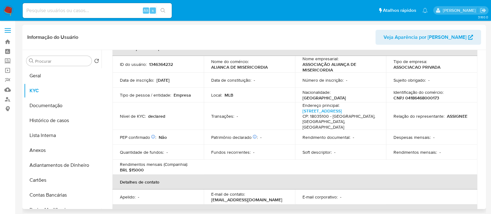
scroll to position [77, 0]
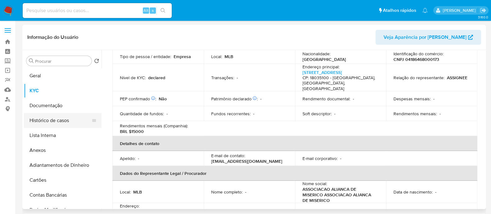
click at [50, 120] on button "Histórico de casos" at bounding box center [60, 120] width 73 height 15
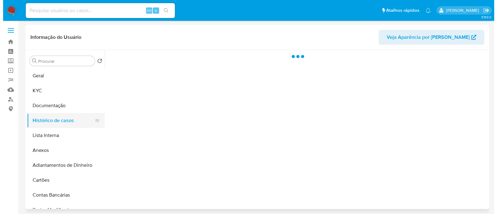
scroll to position [0, 0]
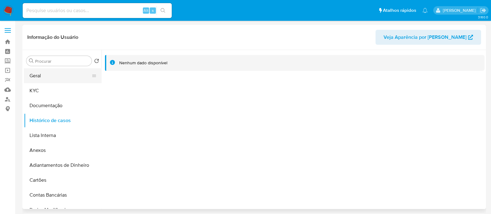
click at [67, 82] on button "Geral" at bounding box center [60, 75] width 73 height 15
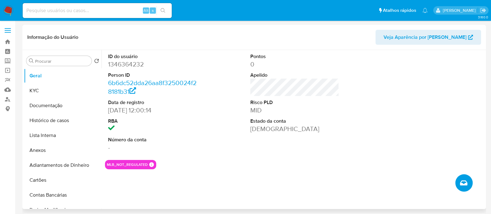
click at [468, 189] on button "Criar caso manual" at bounding box center [464, 182] width 17 height 17
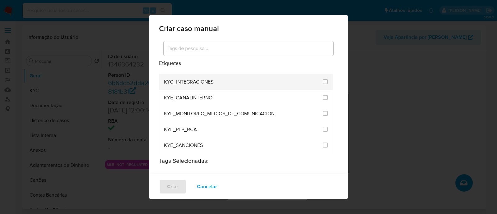
scroll to position [505, 0]
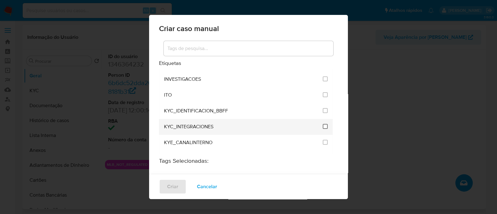
click at [323, 124] on input "2093" at bounding box center [325, 126] width 5 height 5
checkbox input "true"
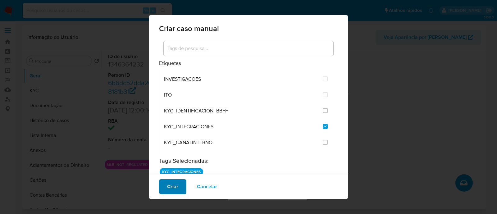
click at [177, 188] on span "Criar" at bounding box center [172, 187] width 11 height 14
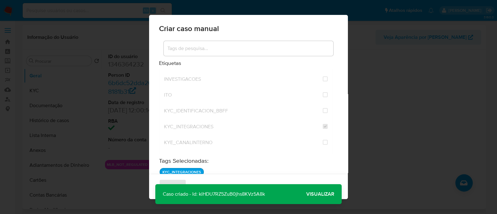
click at [331, 194] on span "Visualizar" at bounding box center [320, 194] width 28 height 0
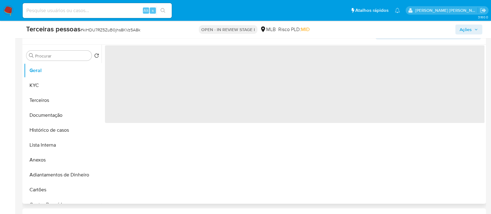
select select "10"
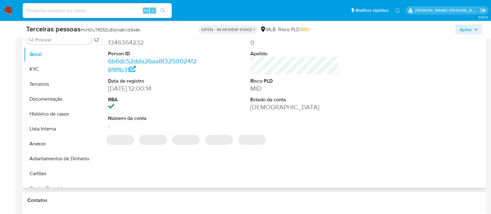
scroll to position [155, 0]
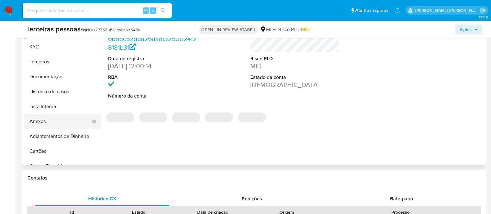
click at [38, 119] on button "Anexos" at bounding box center [60, 121] width 73 height 15
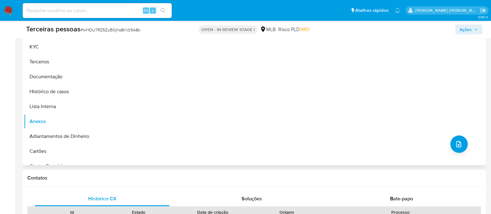
click at [277, 102] on div "Nenhum dado disponível" at bounding box center [293, 85] width 383 height 159
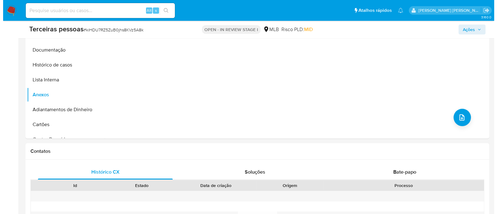
scroll to position [194, 0]
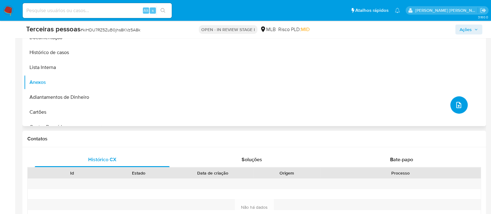
click at [453, 109] on button "upload-file" at bounding box center [459, 104] width 17 height 17
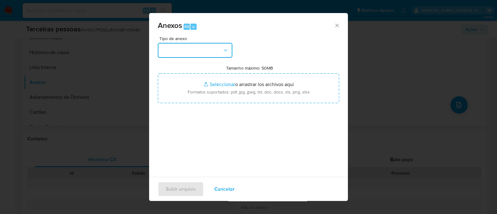
click at [214, 50] on button "button" at bounding box center [195, 50] width 75 height 15
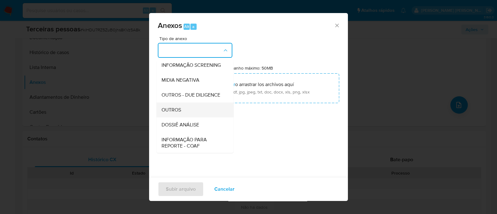
scroll to position [96, 0]
